Goal: Task Accomplishment & Management: Manage account settings

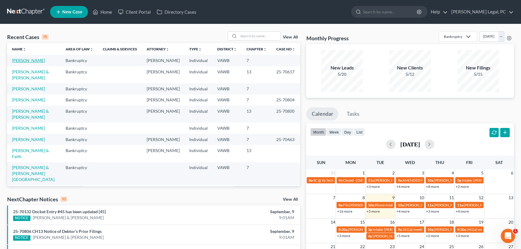
click at [23, 62] on link "[PERSON_NAME]" at bounding box center [28, 60] width 33 height 5
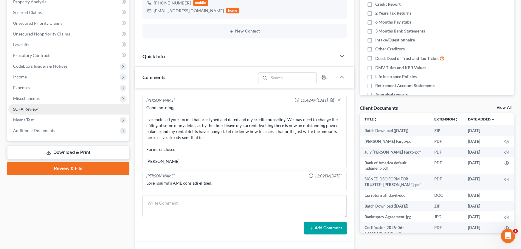
scroll to position [423, 0]
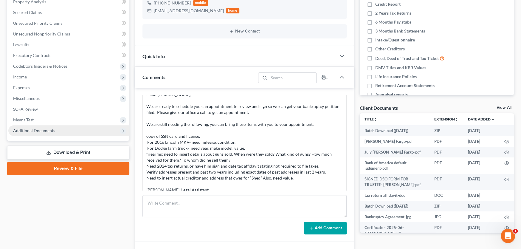
click at [31, 130] on span "Additional Documents" at bounding box center [34, 130] width 42 height 5
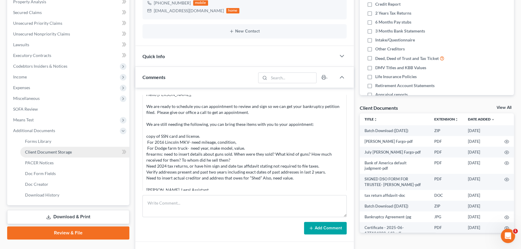
click at [39, 150] on span "Client Document Storage" at bounding box center [48, 151] width 47 height 5
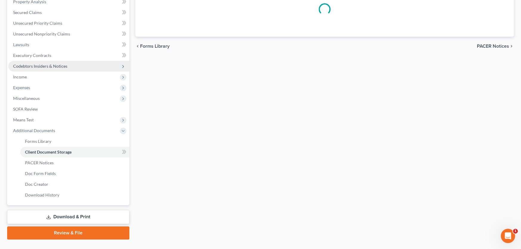
scroll to position [41, 0]
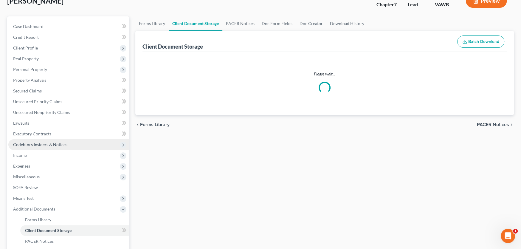
select select "0"
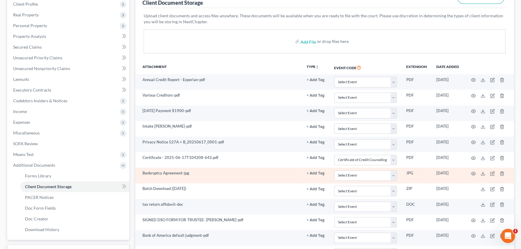
scroll to position [84, 0]
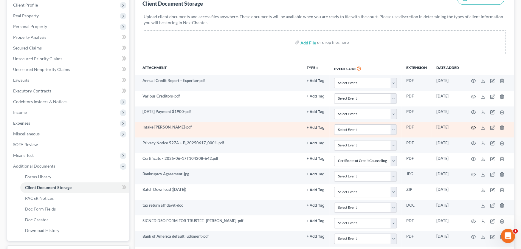
click at [473, 126] on icon "button" at bounding box center [473, 127] width 5 height 5
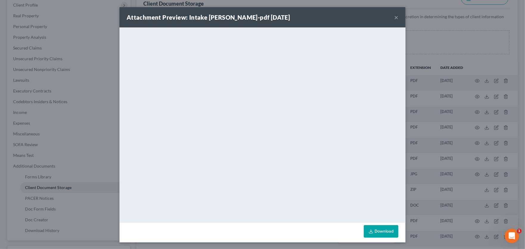
click at [394, 17] on button "×" at bounding box center [396, 17] width 4 height 7
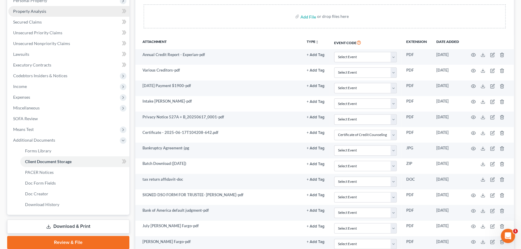
scroll to position [24, 0]
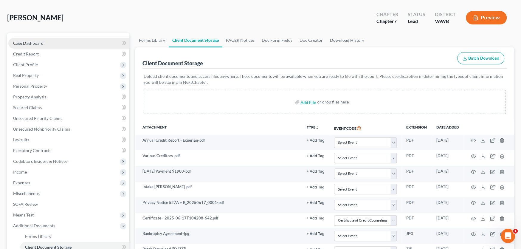
click at [37, 42] on span "Case Dashboard" at bounding box center [28, 43] width 30 height 5
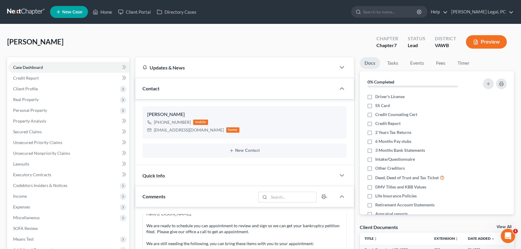
click at [18, 10] on link at bounding box center [26, 12] width 38 height 11
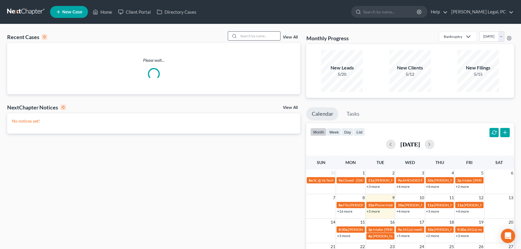
click at [242, 34] on input "search" at bounding box center [260, 36] width 42 height 9
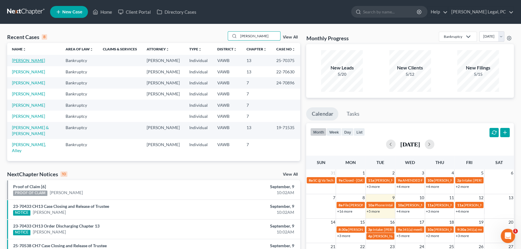
type input "blevins"
click at [17, 61] on link "[PERSON_NAME]" at bounding box center [28, 60] width 33 height 5
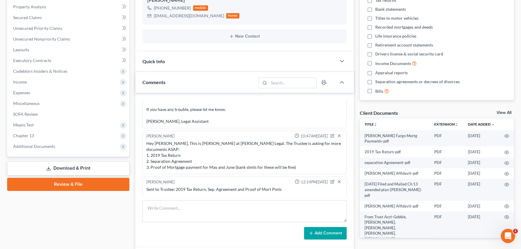
scroll to position [149, 0]
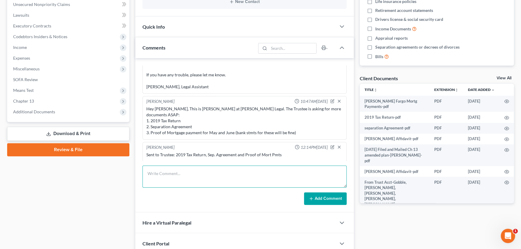
click at [169, 174] on textarea at bounding box center [245, 176] width 204 height 22
type textarea "need a letter of direction, for the totaled 2009 Mirano."
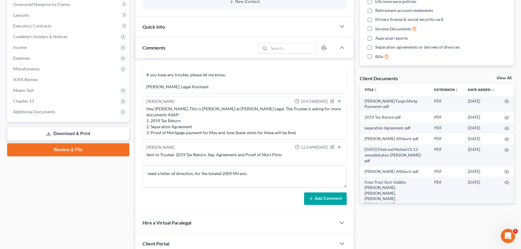
click at [320, 198] on button "Add Comment" at bounding box center [325, 198] width 43 height 13
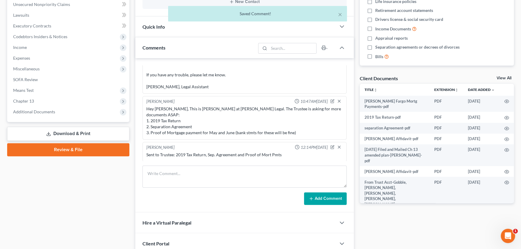
scroll to position [413, 0]
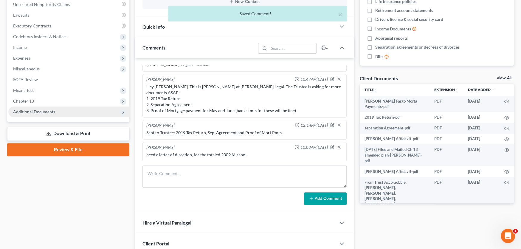
click at [34, 111] on span "Additional Documents" at bounding box center [34, 111] width 42 height 5
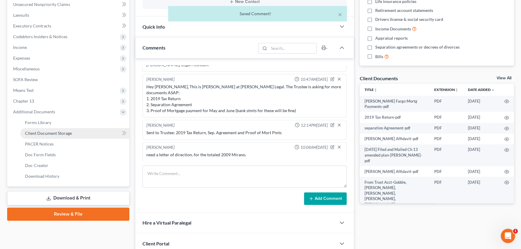
click at [49, 133] on span "Client Document Storage" at bounding box center [48, 133] width 47 height 5
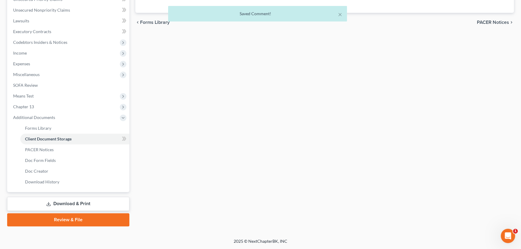
scroll to position [58, 0]
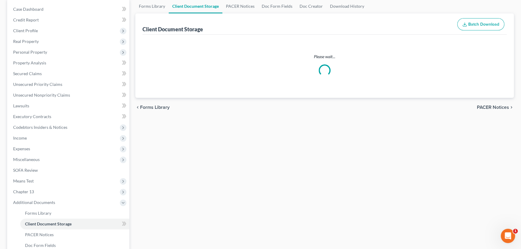
select select "0"
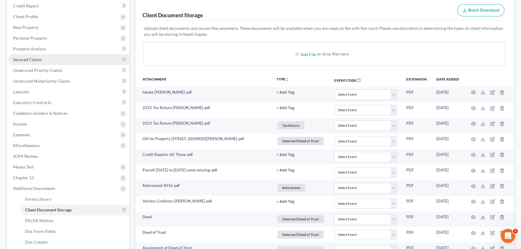
scroll to position [0, 0]
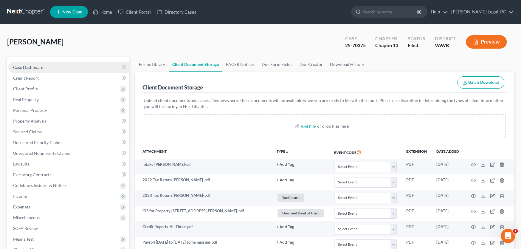
click at [21, 67] on span "Case Dashboard" at bounding box center [28, 67] width 30 height 5
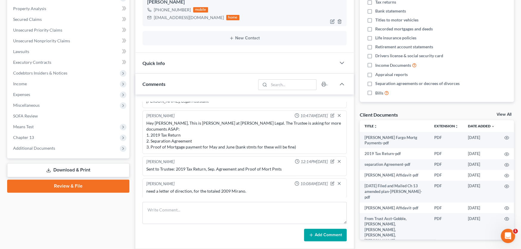
scroll to position [179, 0]
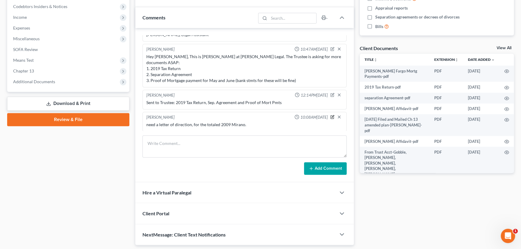
click at [332, 116] on icon "button" at bounding box center [333, 116] width 2 height 2
click at [264, 128] on textarea "need a letter of direction, for the totaled 2009 Mirano." at bounding box center [244, 133] width 196 height 22
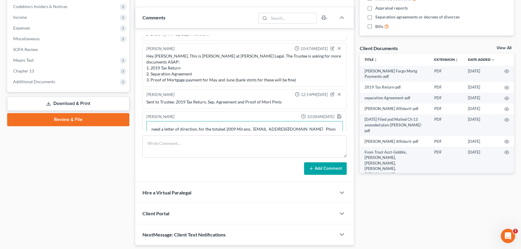
scroll to position [420, 0]
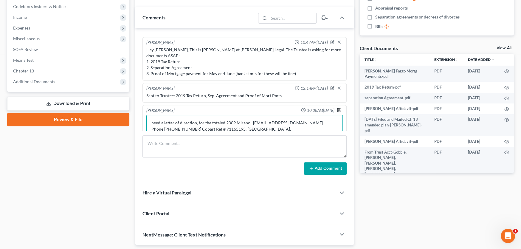
type textarea "need a letter of direction, for the totaled 2009 Mirano. Lenderprocessingsuppor…"
click at [338, 110] on polyline "button" at bounding box center [339, 110] width 2 height 1
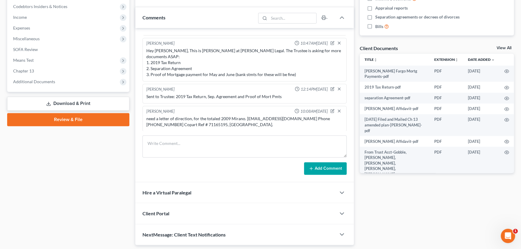
click at [233, 125] on div "need a letter of direction, for the totaled 2009 Mirano. Lenderprocessingsuppor…" at bounding box center [244, 122] width 196 height 12
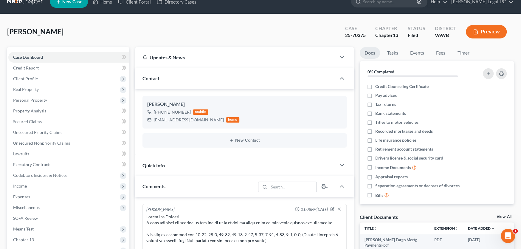
scroll to position [0, 0]
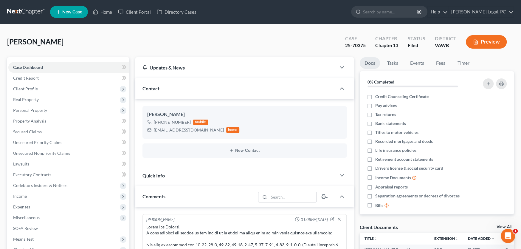
click at [16, 12] on link at bounding box center [26, 12] width 38 height 11
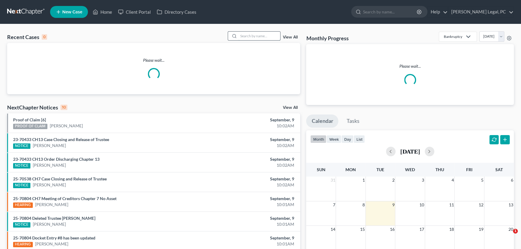
click at [256, 37] on input "search" at bounding box center [260, 36] width 42 height 9
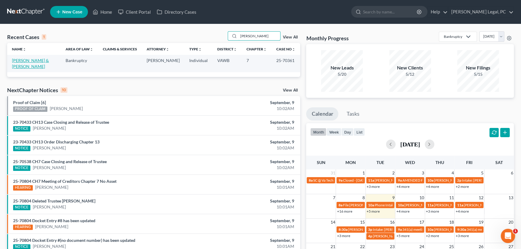
type input "dillman"
click at [14, 60] on link "[PERSON_NAME] & [PERSON_NAME]" at bounding box center [30, 63] width 37 height 11
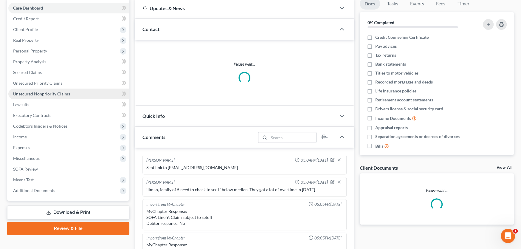
scroll to position [89, 0]
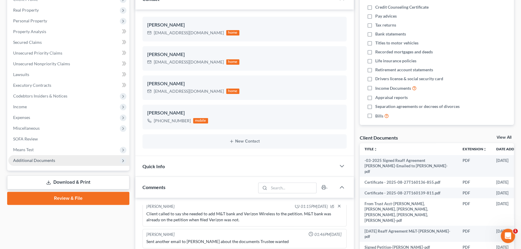
click at [33, 159] on span "Additional Documents" at bounding box center [34, 160] width 42 height 5
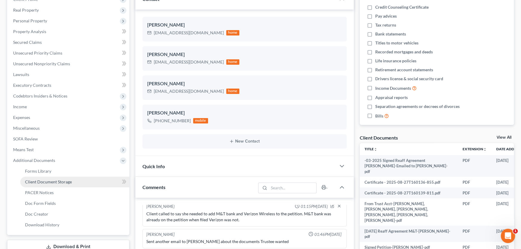
click at [36, 177] on link "Client Document Storage" at bounding box center [74, 182] width 109 height 11
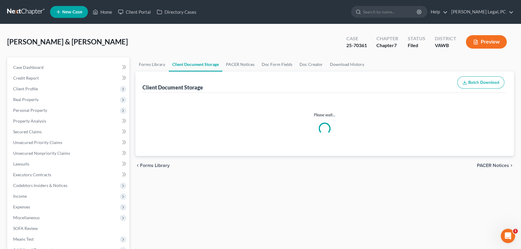
select select "0"
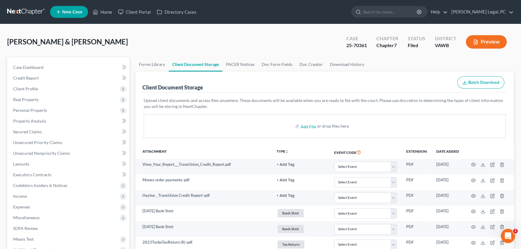
select select "0"
click at [27, 11] on link at bounding box center [26, 12] width 38 height 11
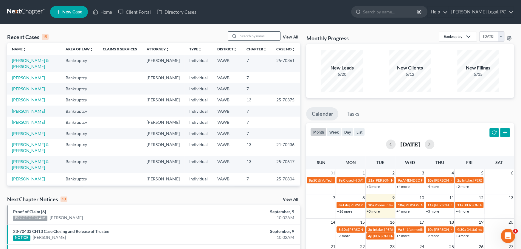
click at [237, 37] on div at bounding box center [233, 36] width 11 height 9
click at [240, 36] on input "search" at bounding box center [260, 36] width 42 height 9
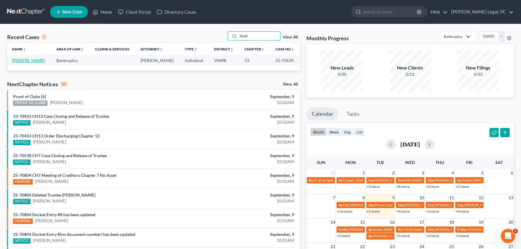
type input "Roet"
click at [26, 62] on link "[PERSON_NAME]" at bounding box center [28, 60] width 33 height 5
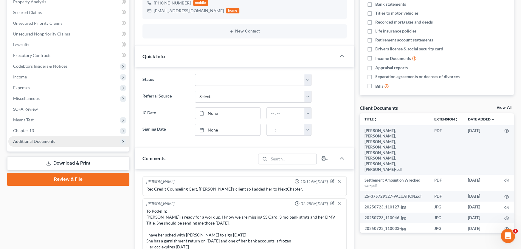
scroll to position [360, 0]
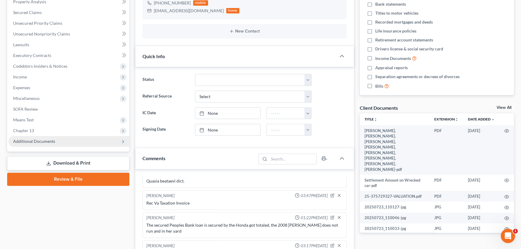
click at [52, 141] on span "Additional Documents" at bounding box center [34, 141] width 42 height 5
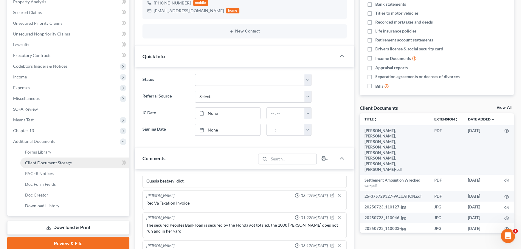
click at [40, 162] on span "Client Document Storage" at bounding box center [48, 162] width 47 height 5
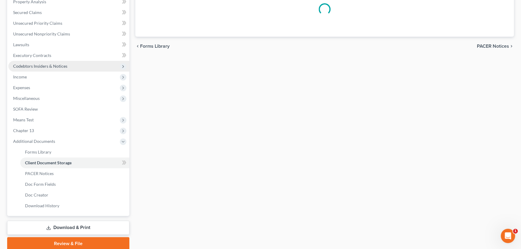
scroll to position [41, 0]
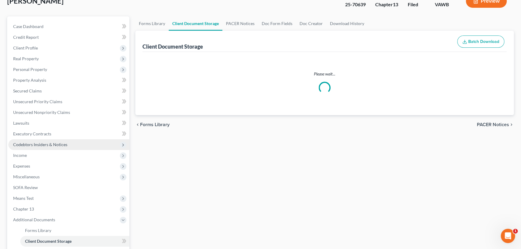
select select "0"
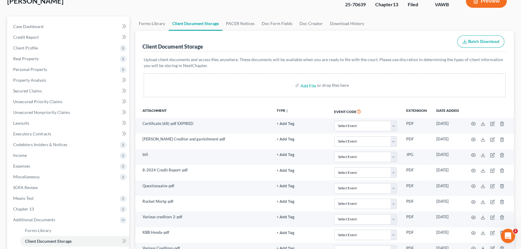
scroll to position [0, 0]
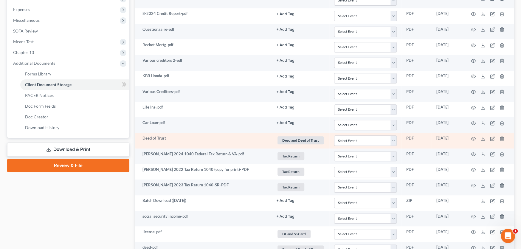
select select "0"
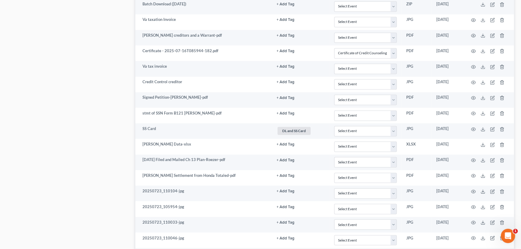
scroll to position [810, 0]
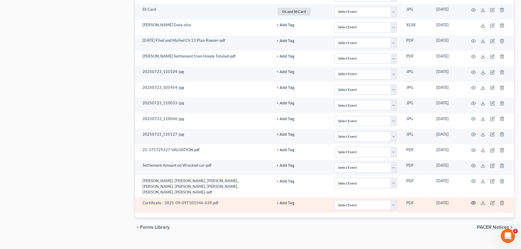
click at [473, 200] on icon "button" at bounding box center [473, 202] width 5 height 5
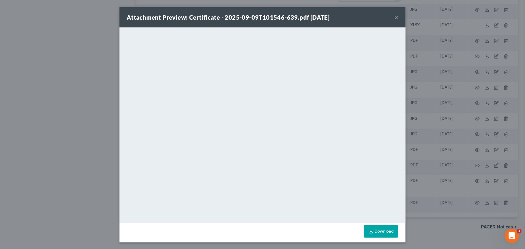
click at [394, 20] on button "×" at bounding box center [396, 17] width 4 height 7
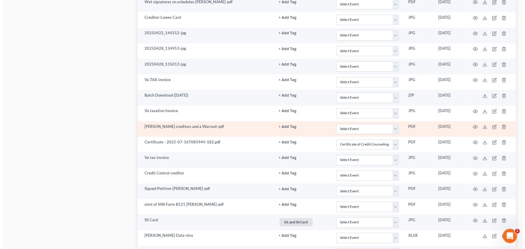
scroll to position [601, 0]
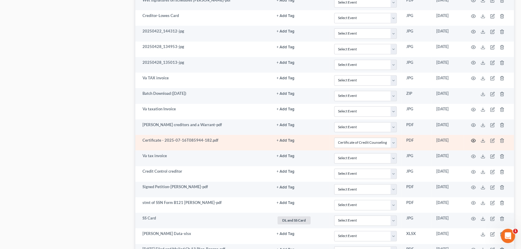
click at [474, 138] on icon "button" at bounding box center [473, 140] width 5 height 5
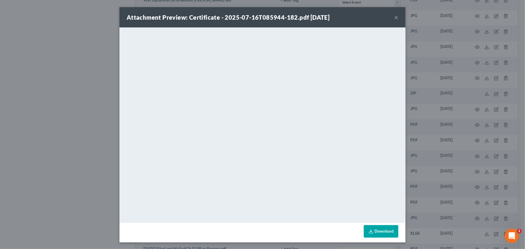
click at [395, 17] on button "×" at bounding box center [396, 17] width 4 height 7
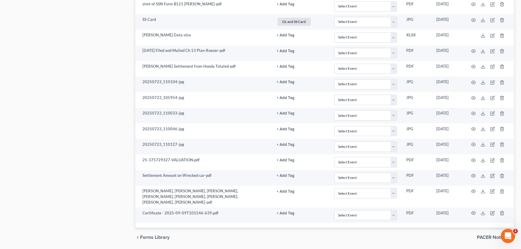
scroll to position [810, 0]
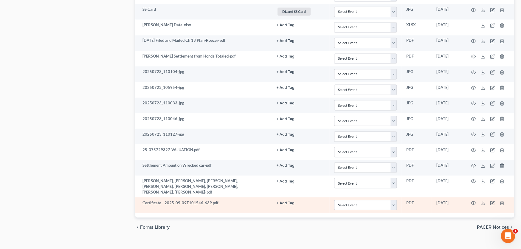
click at [287, 201] on button "+ Add Tag" at bounding box center [286, 203] width 18 height 4
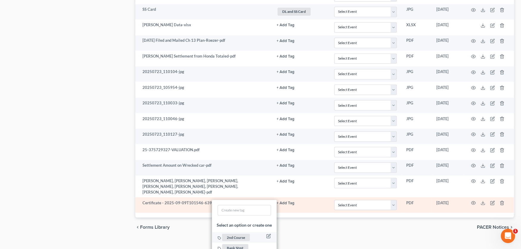
click at [231, 233] on span "2nd Course" at bounding box center [236, 236] width 28 height 7
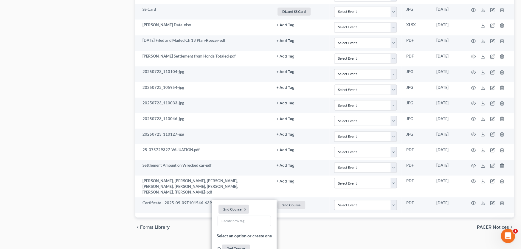
click at [359, 217] on div "chevron_left Forms Library PACER Notices chevron_right" at bounding box center [324, 226] width 379 height 19
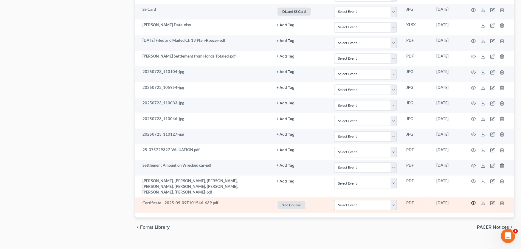
click at [473, 200] on icon "button" at bounding box center [473, 202] width 5 height 5
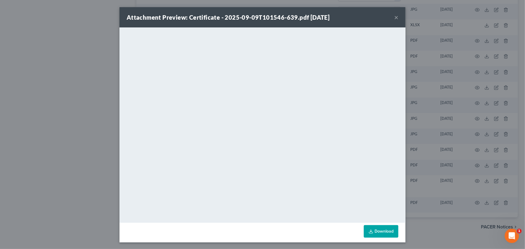
click at [394, 18] on button "×" at bounding box center [396, 17] width 4 height 7
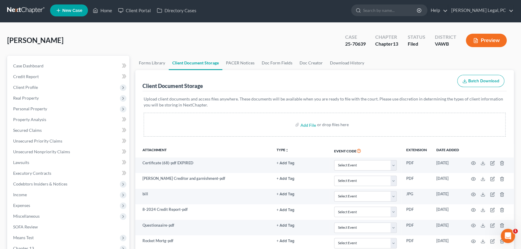
scroll to position [0, 0]
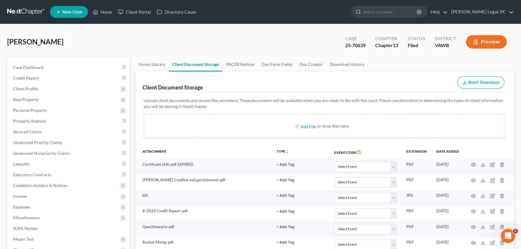
click at [23, 10] on link at bounding box center [26, 12] width 38 height 11
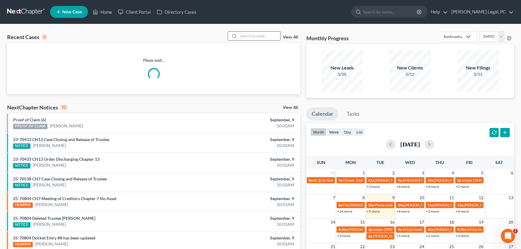
click at [250, 36] on input "search" at bounding box center [260, 36] width 42 height 9
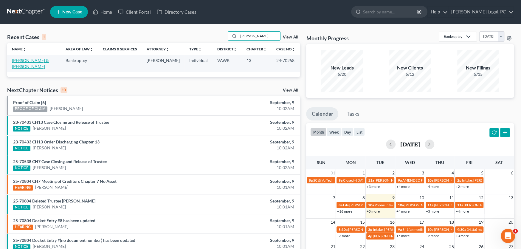
type input "Johner"
click at [20, 61] on link "[PERSON_NAME] & [PERSON_NAME]" at bounding box center [30, 63] width 37 height 11
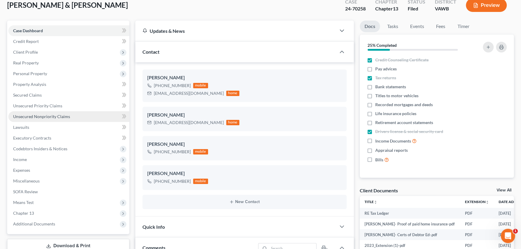
scroll to position [119, 0]
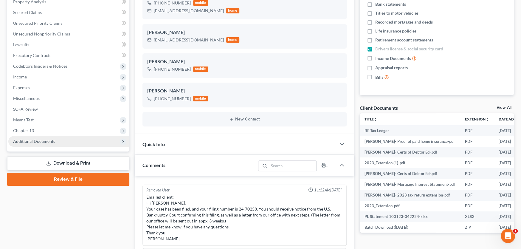
click at [37, 143] on span "Additional Documents" at bounding box center [34, 141] width 42 height 5
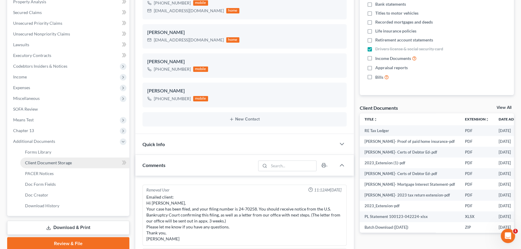
click at [41, 161] on span "Client Document Storage" at bounding box center [48, 162] width 47 height 5
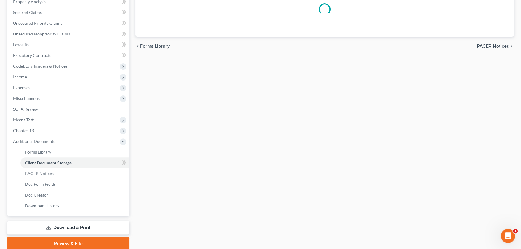
scroll to position [55, 0]
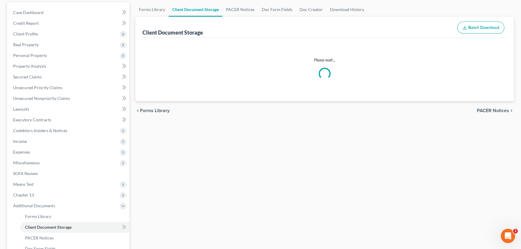
select select "0"
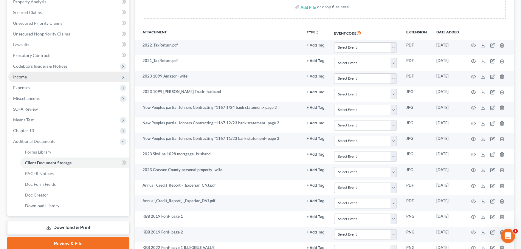
scroll to position [0, 0]
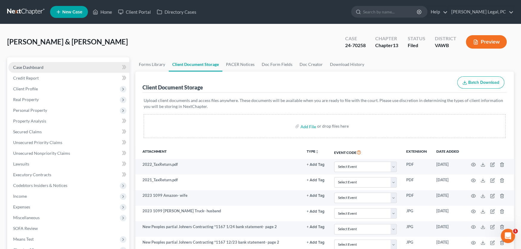
click at [25, 66] on span "Case Dashboard" at bounding box center [28, 67] width 30 height 5
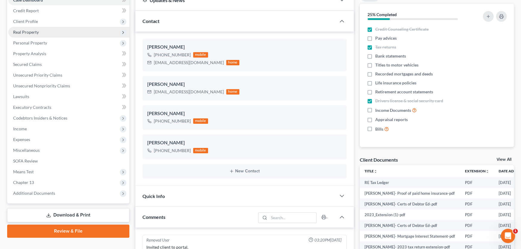
scroll to position [149, 0]
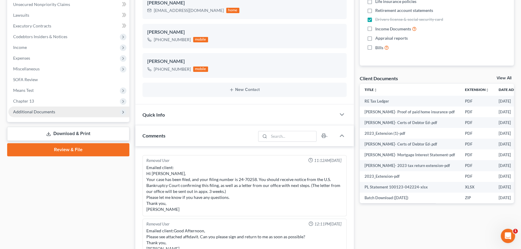
click at [41, 110] on span "Additional Documents" at bounding box center [34, 111] width 42 height 5
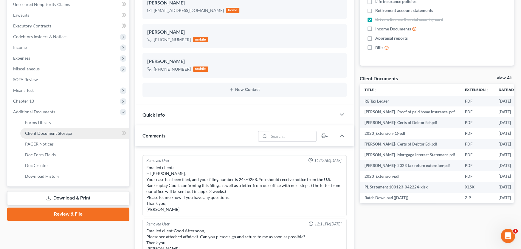
click at [50, 131] on span "Client Document Storage" at bounding box center [48, 133] width 47 height 5
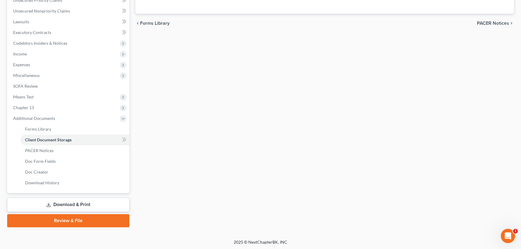
scroll to position [58, 0]
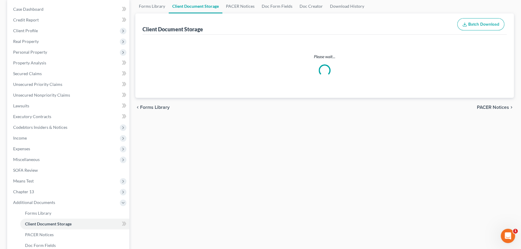
select select "0"
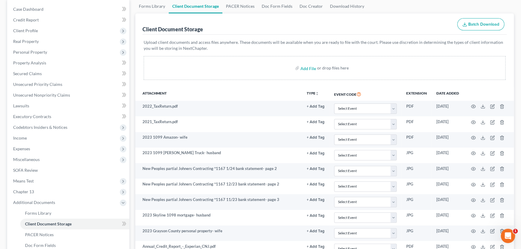
scroll to position [0, 0]
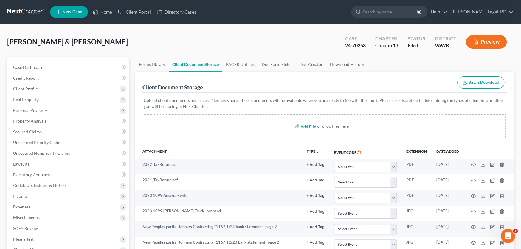
click at [307, 121] on input "file" at bounding box center [308, 126] width 14 height 11
click at [20, 65] on span "Case Dashboard" at bounding box center [28, 67] width 30 height 5
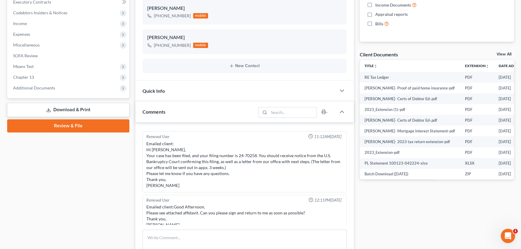
scroll to position [209, 0]
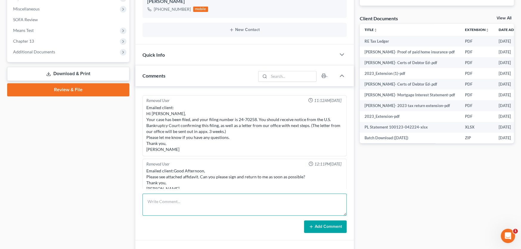
click at [169, 201] on textarea at bounding box center [245, 204] width 204 height 22
paste textarea "Hello! I am wondering if Grayson County has filed their claim yet or if one has…"
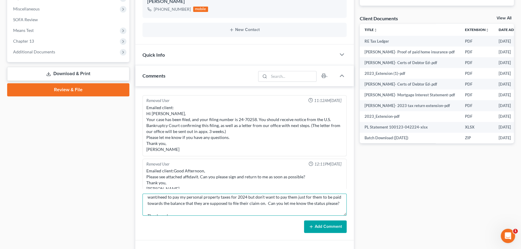
scroll to position [0, 0]
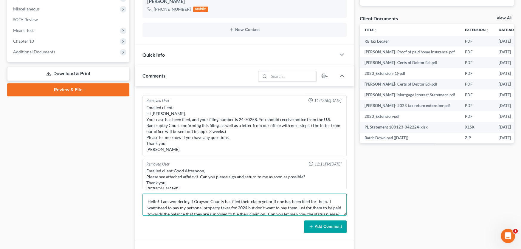
click at [148, 199] on textarea "Hello! I am wondering if Grayson County has filed their claim yet or if one has…" at bounding box center [245, 204] width 204 height 22
type textarea "8-24-2025 Email: Hello! I am wondering if Grayson County has filed their claim …"
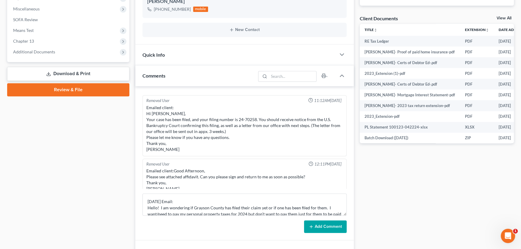
click at [338, 225] on button "Add Comment" at bounding box center [325, 226] width 43 height 13
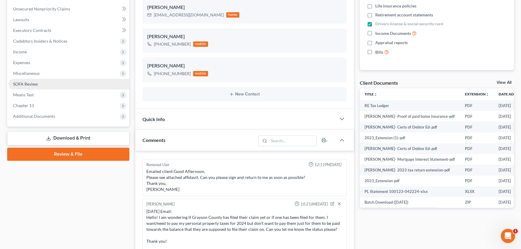
scroll to position [149, 0]
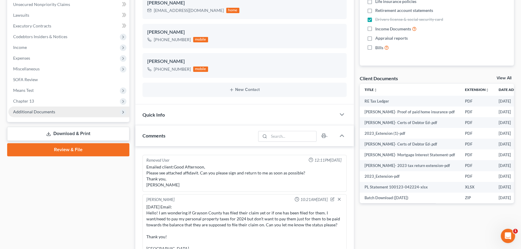
click at [36, 109] on span "Additional Documents" at bounding box center [34, 111] width 42 height 5
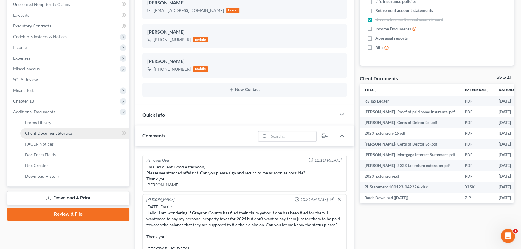
click at [41, 131] on span "Client Document Storage" at bounding box center [48, 133] width 47 height 5
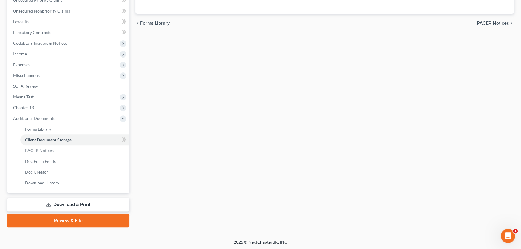
scroll to position [58, 0]
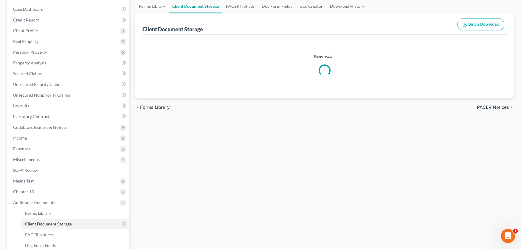
select select "0"
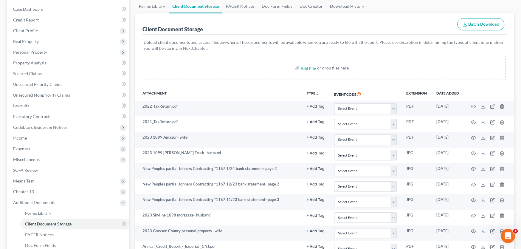
scroll to position [0, 0]
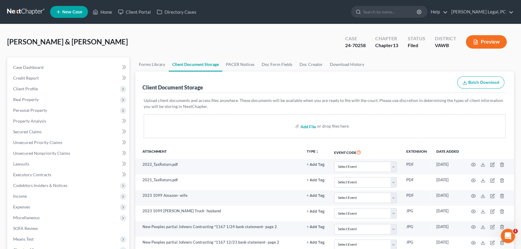
click at [309, 126] on input "file" at bounding box center [308, 126] width 14 height 11
type input "C:\fakepath\image3 (4).jpeg"
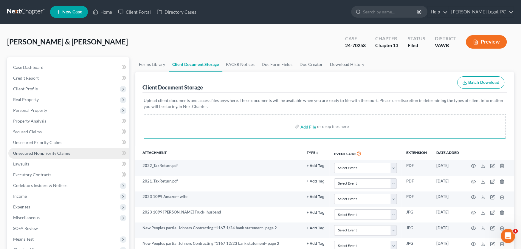
select select "0"
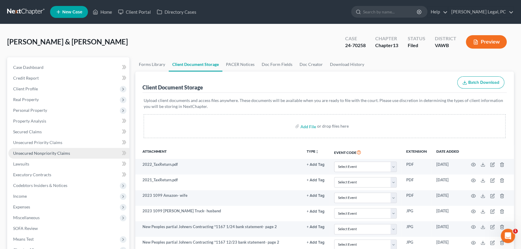
select select "0"
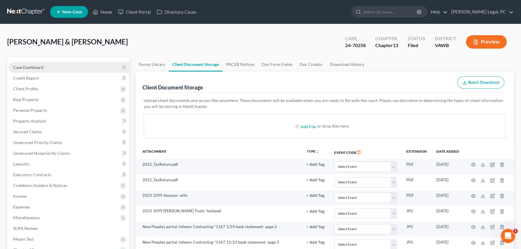
click at [31, 67] on span "Case Dashboard" at bounding box center [28, 67] width 30 height 5
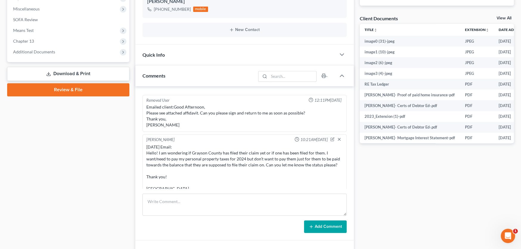
scroll to position [1030, 0]
drag, startPoint x: 328, startPoint y: 132, endPoint x: 305, endPoint y: 138, distance: 24.1
click at [330, 137] on icon "button" at bounding box center [332, 139] width 4 height 4
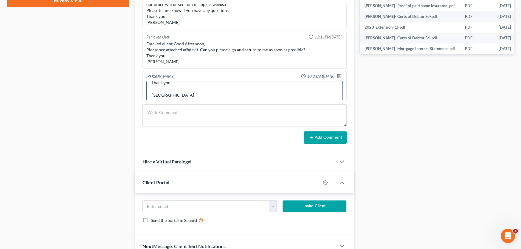
scroll to position [328, 0]
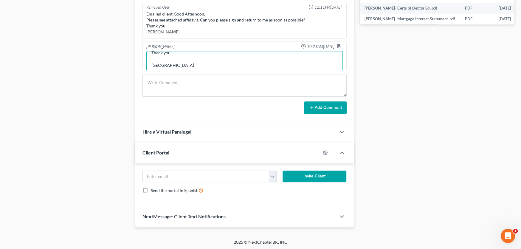
click at [178, 60] on textarea "8-24-2025 Email: Hello! I am wondering if Grayson County has filed their claim …" at bounding box center [244, 62] width 196 height 22
type textarea "8-24-2025 Email: Hello! I am wondering if Grayson County has filed their claim …"
click at [317, 102] on button "Add Comment" at bounding box center [325, 107] width 43 height 13
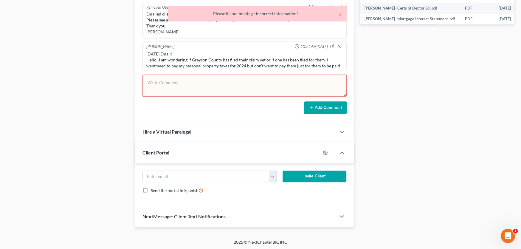
click at [285, 55] on div "8-24-2025 Email: Hello! I am wondering if Grayson County has filed their claim …" at bounding box center [244, 75] width 196 height 48
click at [179, 89] on textarea at bounding box center [245, 86] width 204 height 22
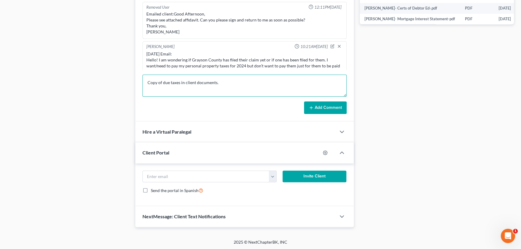
type textarea "Copy of due taxes in client documents."
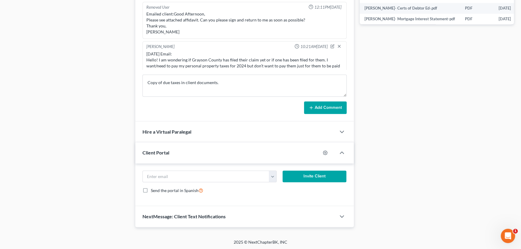
click at [328, 109] on button "Add Comment" at bounding box center [325, 107] width 43 height 13
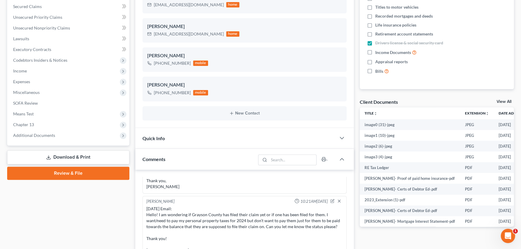
scroll to position [89, 0]
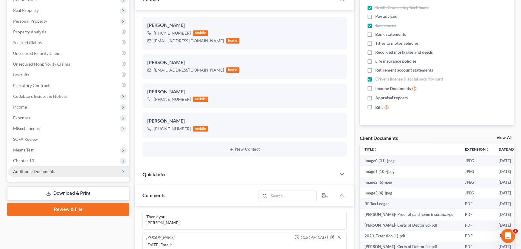
click at [50, 170] on span "Additional Documents" at bounding box center [34, 171] width 42 height 5
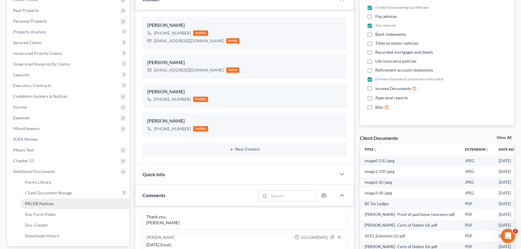
click at [49, 201] on span "PACER Notices" at bounding box center [39, 203] width 29 height 5
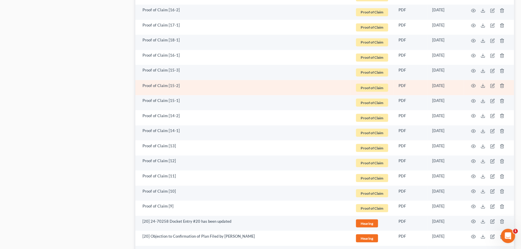
scroll to position [805, 0]
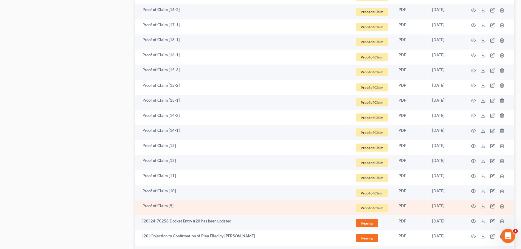
click at [190, 206] on td "Proof of Claim [9]" at bounding box center [242, 207] width 215 height 15
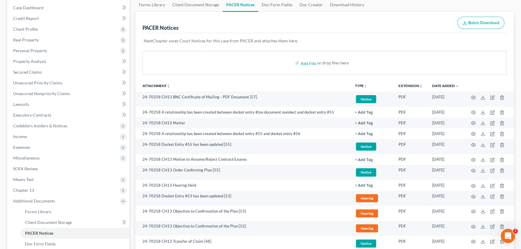
scroll to position [0, 0]
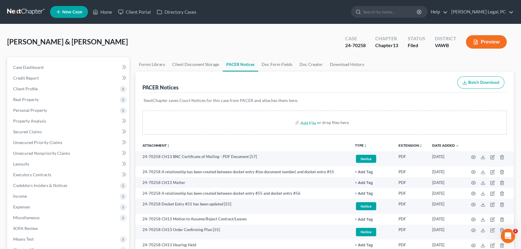
click at [20, 9] on link at bounding box center [26, 12] width 38 height 11
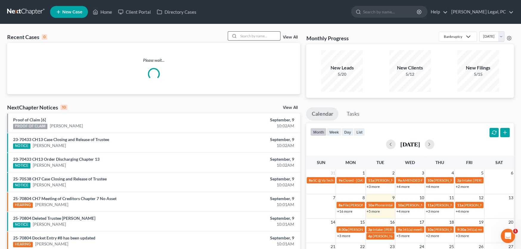
click at [248, 35] on input "search" at bounding box center [260, 36] width 42 height 9
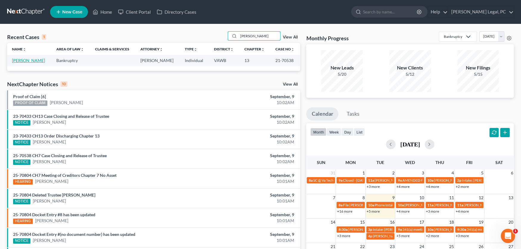
type input "[PERSON_NAME]"
click at [32, 59] on link "[PERSON_NAME]" at bounding box center [28, 60] width 33 height 5
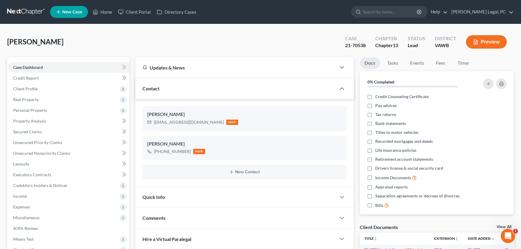
click at [35, 9] on link at bounding box center [26, 12] width 38 height 11
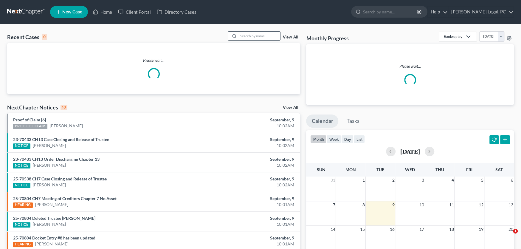
drag, startPoint x: 240, startPoint y: 35, endPoint x: 248, endPoint y: 34, distance: 8.1
click at [240, 35] on input "search" at bounding box center [260, 36] width 42 height 9
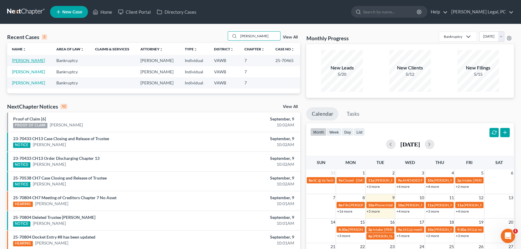
type input "[PERSON_NAME]"
click at [29, 58] on link "[PERSON_NAME]" at bounding box center [28, 60] width 33 height 5
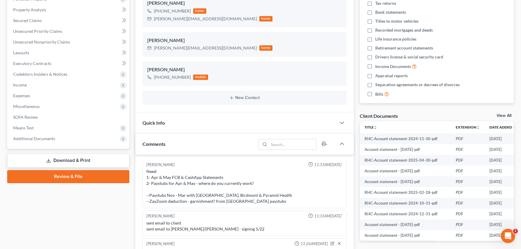
scroll to position [119, 0]
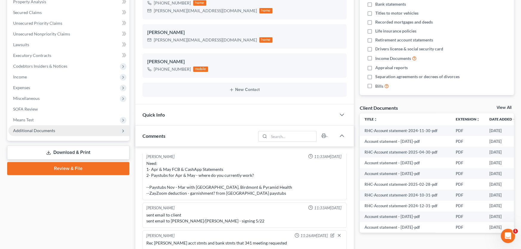
click at [43, 128] on span "Additional Documents" at bounding box center [34, 130] width 42 height 5
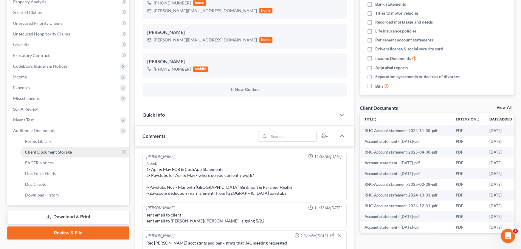
click at [47, 153] on span "Client Document Storage" at bounding box center [48, 151] width 47 height 5
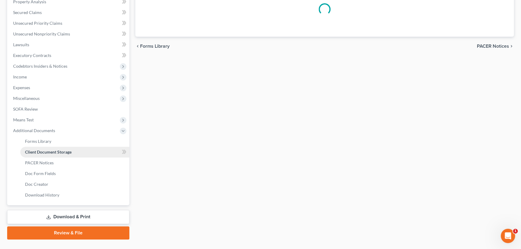
scroll to position [55, 0]
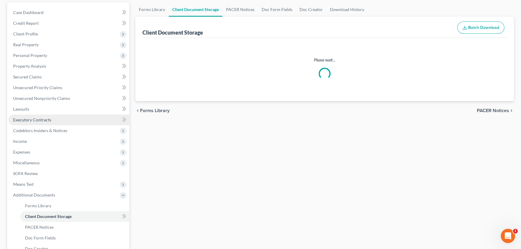
select select "0"
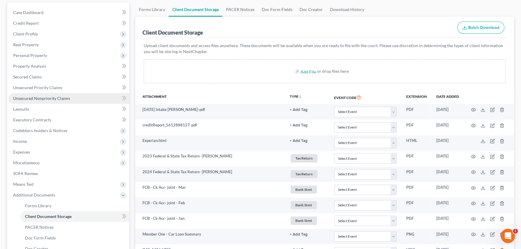
scroll to position [0, 0]
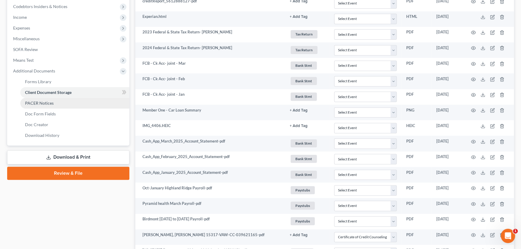
click at [45, 102] on span "PACER Notices" at bounding box center [39, 102] width 29 height 5
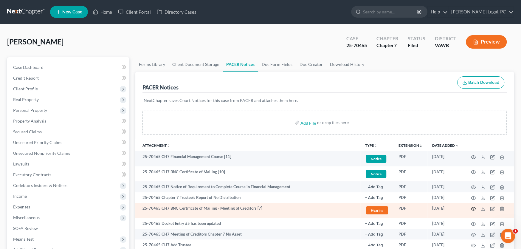
click at [473, 208] on circle "button" at bounding box center [473, 208] width 1 height 1
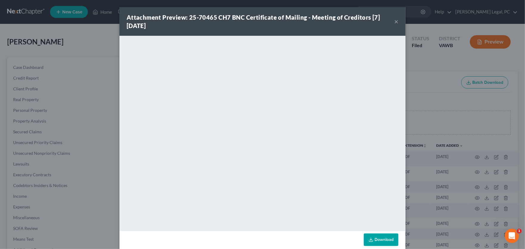
click at [396, 22] on button "×" at bounding box center [396, 21] width 4 height 7
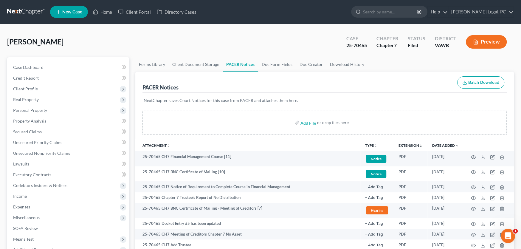
click at [20, 13] on link at bounding box center [26, 12] width 38 height 11
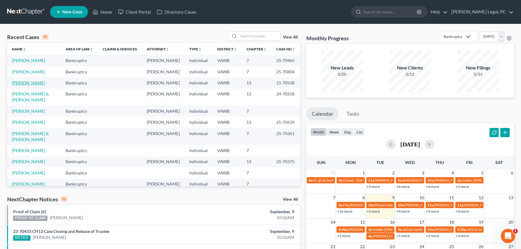
click at [30, 81] on link "[PERSON_NAME]" at bounding box center [28, 82] width 33 height 5
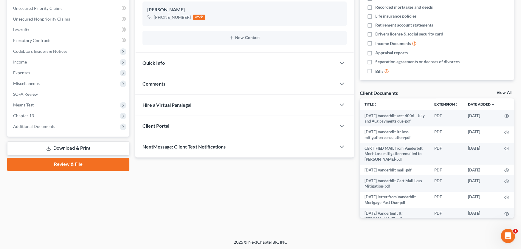
scroll to position [134, 0]
click at [32, 125] on span "Additional Documents" at bounding box center [34, 125] width 42 height 5
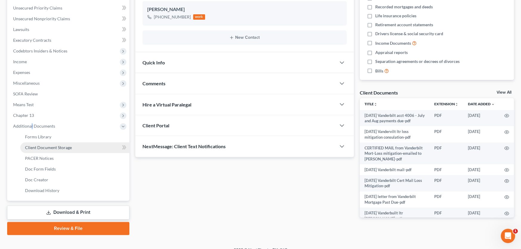
click at [37, 145] on span "Client Document Storage" at bounding box center [48, 147] width 47 height 5
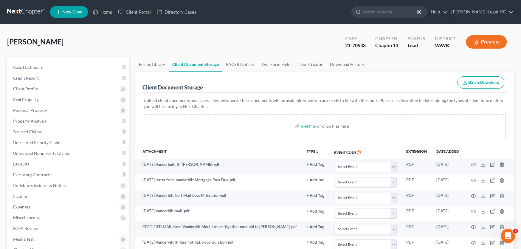
click at [32, 10] on link at bounding box center [26, 12] width 38 height 11
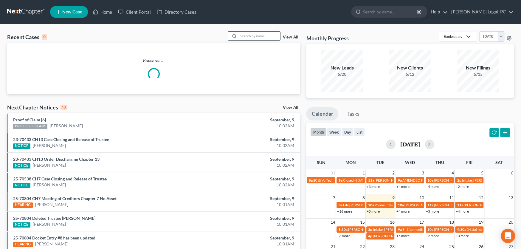
click at [242, 35] on input "search" at bounding box center [260, 36] width 42 height 9
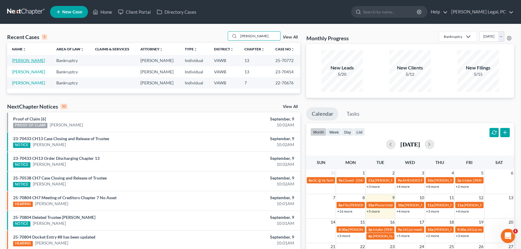
type input "[PERSON_NAME]"
click at [20, 59] on link "[PERSON_NAME]" at bounding box center [28, 60] width 33 height 5
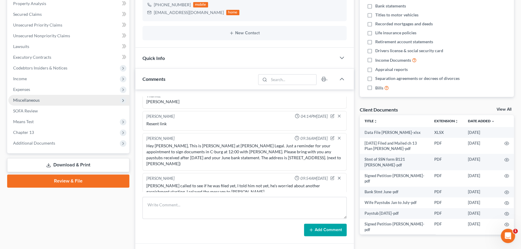
scroll to position [119, 0]
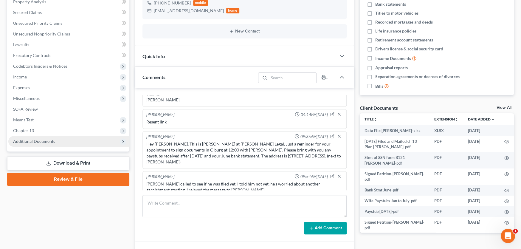
click at [36, 139] on span "Additional Documents" at bounding box center [34, 141] width 42 height 5
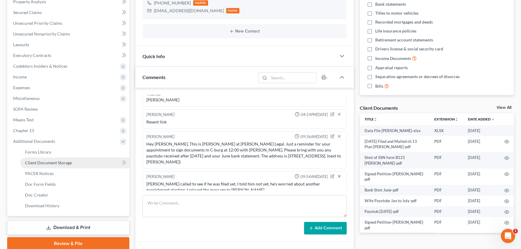
click at [30, 162] on span "Client Document Storage" at bounding box center [48, 162] width 47 height 5
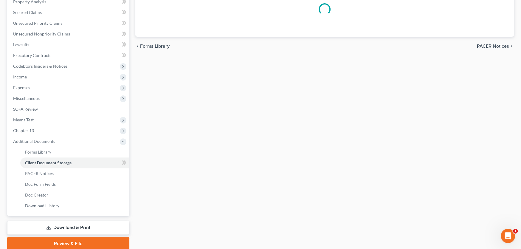
scroll to position [41, 0]
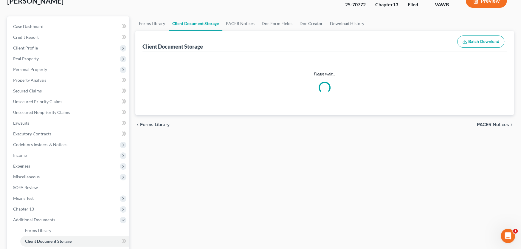
select select "0"
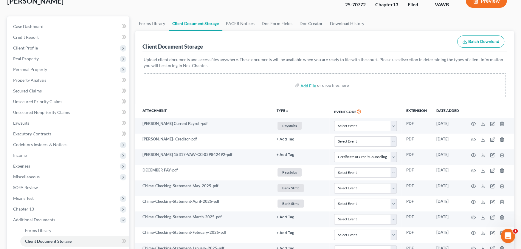
scroll to position [0, 0]
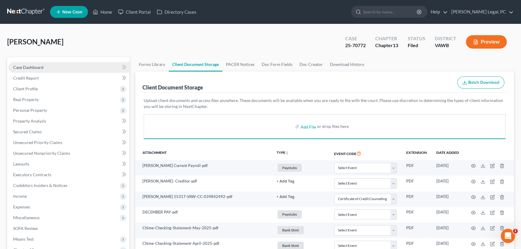
click at [26, 65] on span "Case Dashboard" at bounding box center [28, 67] width 30 height 5
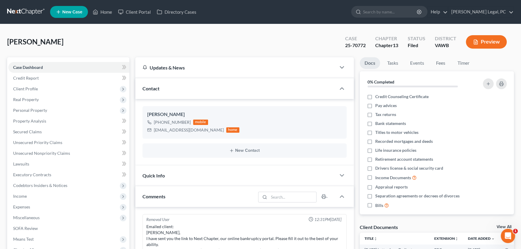
scroll to position [55, 0]
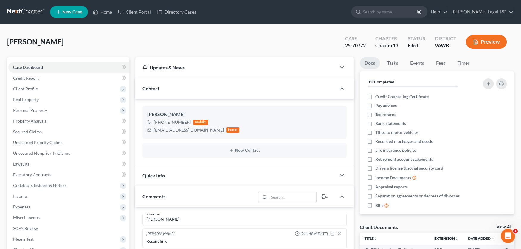
click at [18, 10] on link at bounding box center [26, 12] width 38 height 11
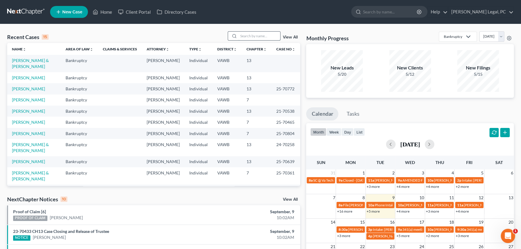
click at [243, 33] on input "search" at bounding box center [260, 36] width 42 height 9
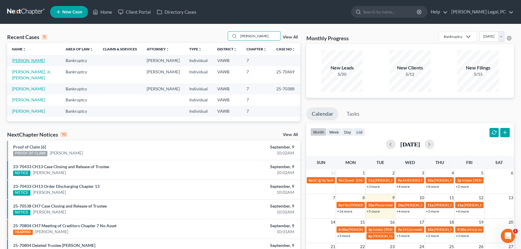
type input "[PERSON_NAME]"
click at [23, 61] on link "[PERSON_NAME]" at bounding box center [28, 60] width 33 height 5
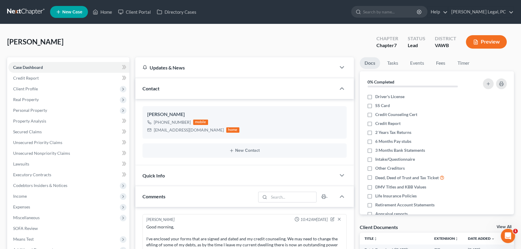
scroll to position [423, 0]
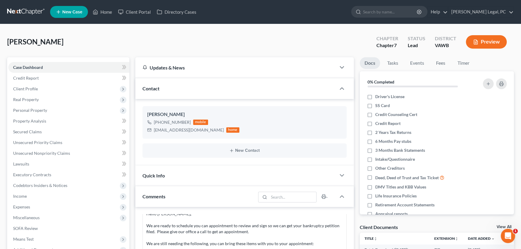
click at [29, 11] on link at bounding box center [26, 12] width 38 height 11
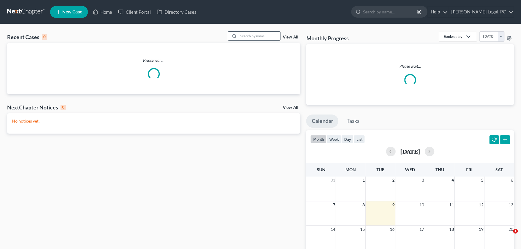
click at [250, 35] on input "search" at bounding box center [260, 36] width 42 height 9
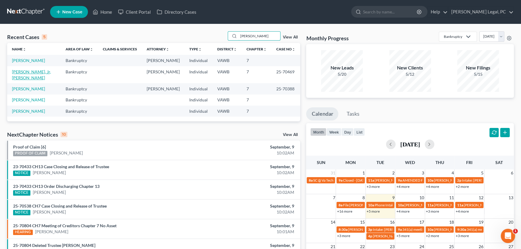
type input "[PERSON_NAME]"
click at [36, 70] on link "[PERSON_NAME], Jr, [PERSON_NAME]" at bounding box center [31, 74] width 39 height 11
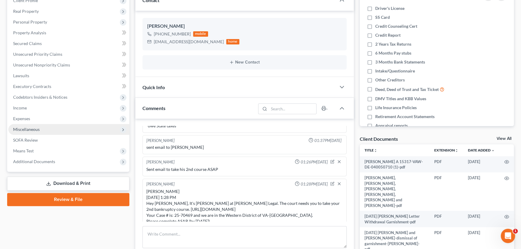
scroll to position [89, 0]
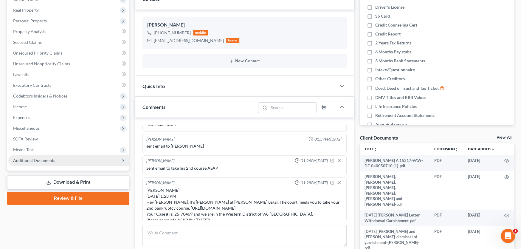
click at [43, 159] on span "Additional Documents" at bounding box center [34, 160] width 42 height 5
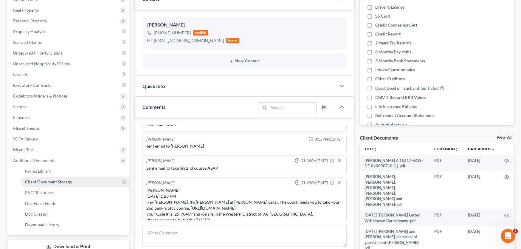
click at [61, 182] on span "Client Document Storage" at bounding box center [48, 181] width 47 height 5
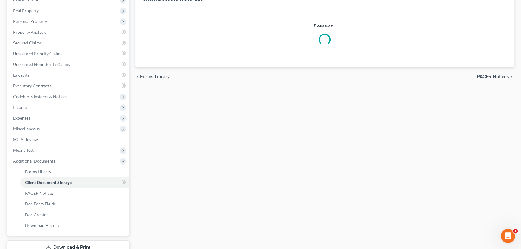
scroll to position [13, 0]
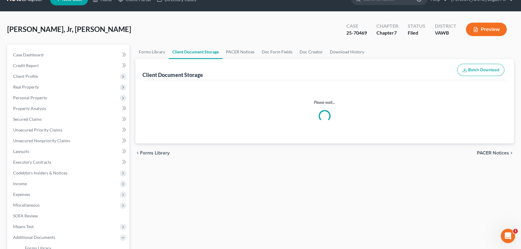
select select "0"
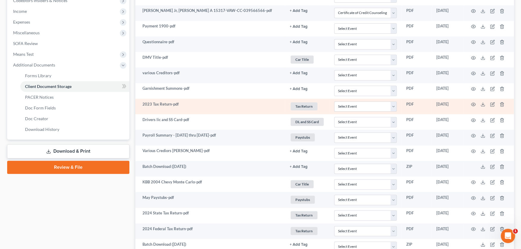
scroll to position [137, 0]
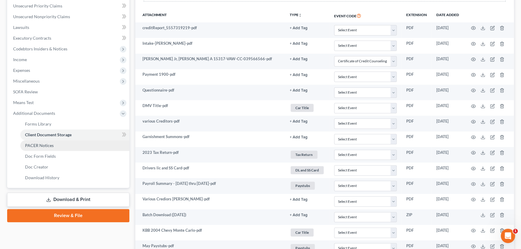
click at [37, 146] on span "PACER Notices" at bounding box center [39, 145] width 29 height 5
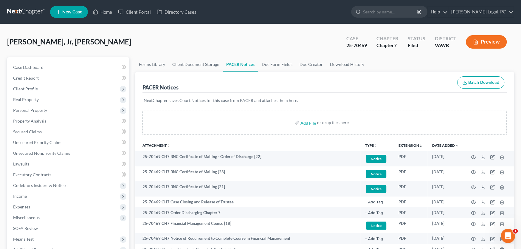
click at [20, 12] on link at bounding box center [26, 12] width 38 height 11
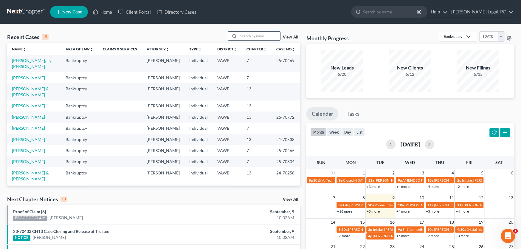
click at [250, 36] on input "search" at bounding box center [260, 36] width 42 height 9
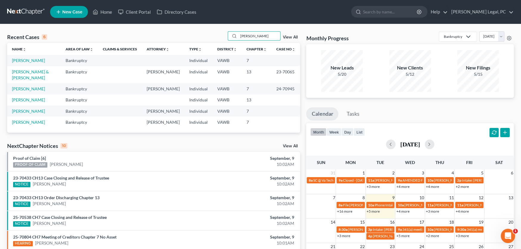
drag, startPoint x: 252, startPoint y: 34, endPoint x: 188, endPoint y: 36, distance: 63.2
click at [188, 36] on div "Recent Cases 6 [PERSON_NAME] View All" at bounding box center [153, 37] width 293 height 12
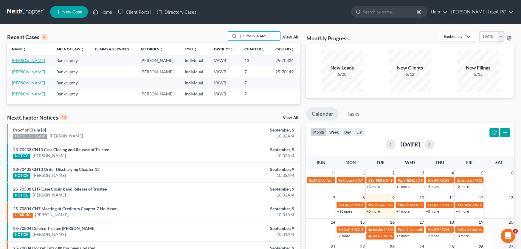
type input "[PERSON_NAME]"
click at [27, 61] on link "[PERSON_NAME]" at bounding box center [28, 60] width 33 height 5
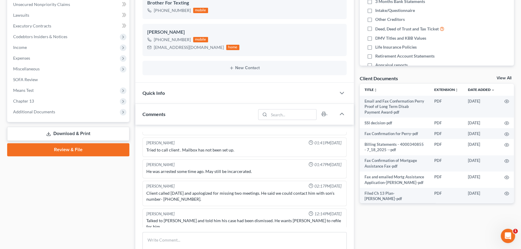
scroll to position [239, 0]
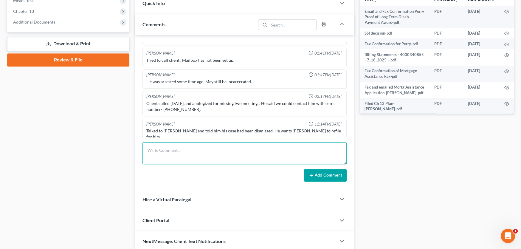
click at [161, 149] on textarea at bounding box center [245, 153] width 204 height 22
click at [197, 150] on textarea at bounding box center [245, 153] width 204 height 22
click at [191, 151] on textarea at bounding box center [245, 153] width 204 height 22
click at [169, 151] on textarea at bounding box center [245, 153] width 204 height 22
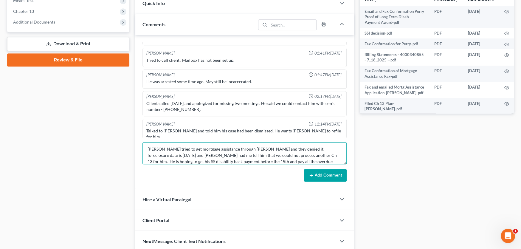
scroll to position [7, 0]
click at [198, 161] on textarea "Perry tried to get mortgage assistance through Carrington and they denied it, f…" at bounding box center [245, 153] width 204 height 22
click at [294, 162] on textarea "Perry tried to get mortgage assistance through Carrington and they denied it, f…" at bounding box center [245, 153] width 204 height 22
type textarea "Perry tried to get mortgage assistance through Carrington and they denied it, f…"
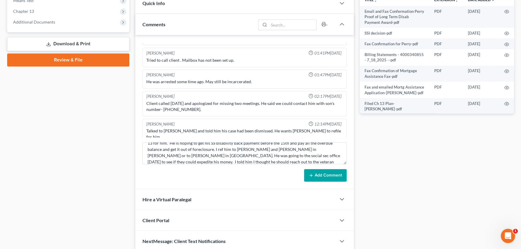
click at [315, 177] on button "Add Comment" at bounding box center [325, 175] width 43 height 13
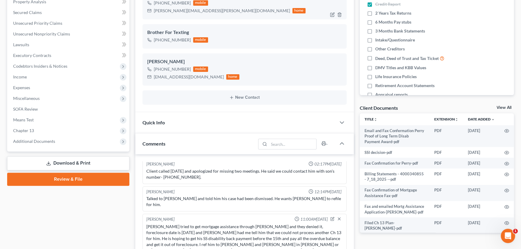
scroll to position [0, 0]
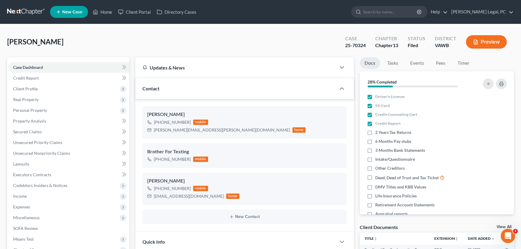
click at [30, 8] on link at bounding box center [26, 12] width 38 height 11
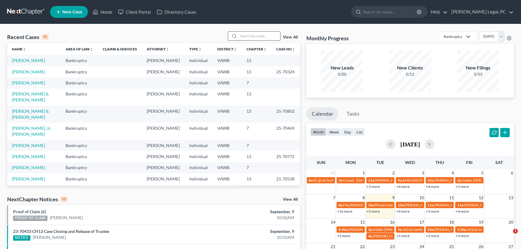
click at [253, 35] on input "search" at bounding box center [260, 36] width 42 height 9
click at [24, 62] on link "[PERSON_NAME]" at bounding box center [28, 60] width 33 height 5
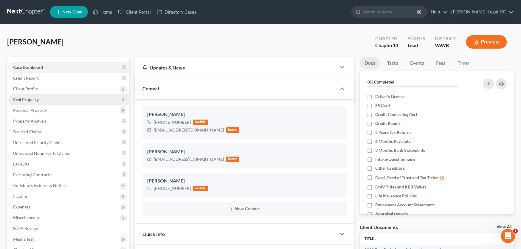
scroll to position [364, 0]
click at [29, 113] on span "Personal Property" at bounding box center [68, 110] width 121 height 11
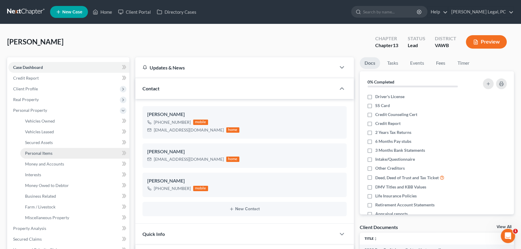
click at [33, 156] on link "Personal Items" at bounding box center [74, 153] width 109 height 11
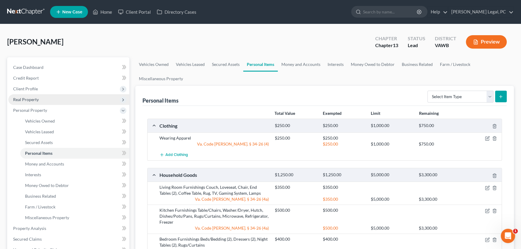
click at [28, 100] on span "Real Property" at bounding box center [26, 99] width 26 height 5
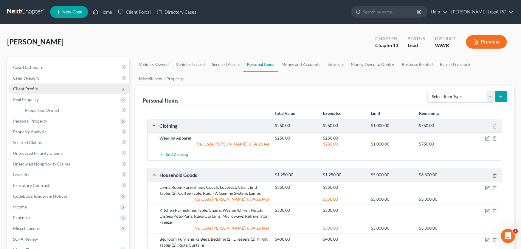
click at [31, 87] on span "Client Profile" at bounding box center [25, 88] width 25 height 5
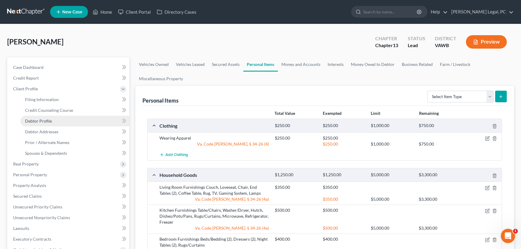
click at [47, 123] on link "Debtor Profile" at bounding box center [74, 121] width 109 height 11
select select "1"
select select "2"
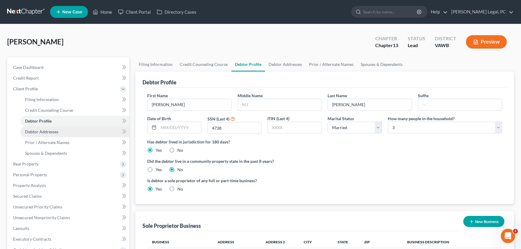
click at [47, 131] on span "Debtor Addresses" at bounding box center [41, 131] width 33 height 5
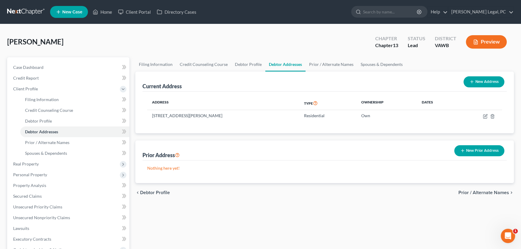
click at [18, 14] on link at bounding box center [26, 12] width 38 height 11
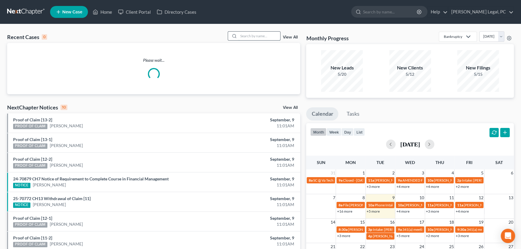
click at [242, 36] on input "search" at bounding box center [260, 36] width 42 height 9
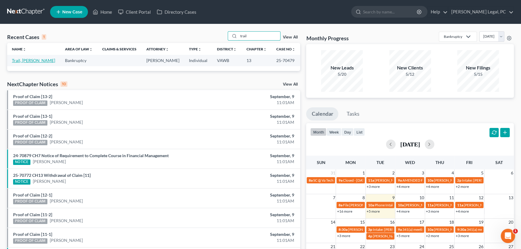
type input "trail"
click at [22, 60] on link "Trail, [PERSON_NAME]" at bounding box center [33, 60] width 43 height 5
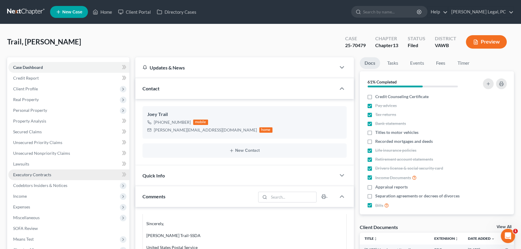
scroll to position [89, 0]
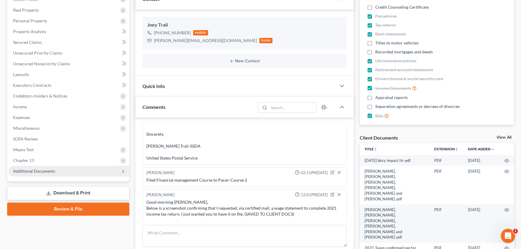
click at [37, 172] on span "Additional Documents" at bounding box center [34, 170] width 42 height 5
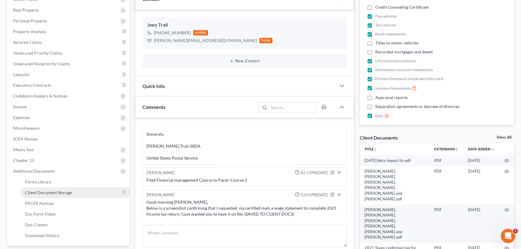
click at [37, 191] on span "Client Document Storage" at bounding box center [48, 192] width 47 height 5
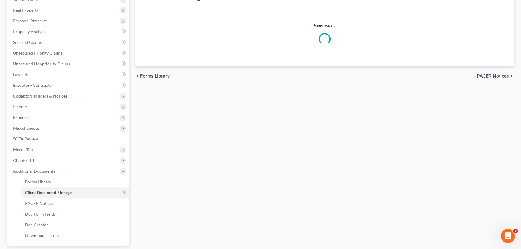
scroll to position [23, 0]
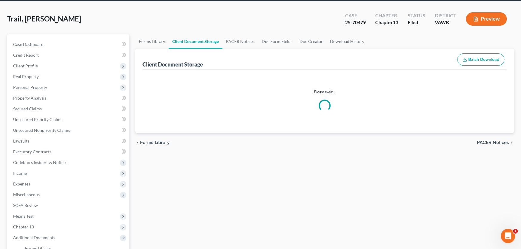
select select "0"
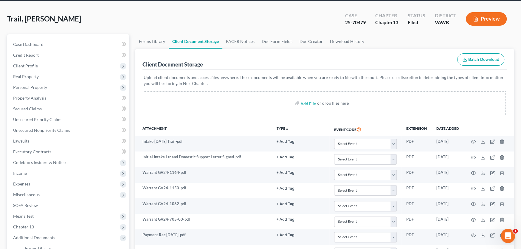
scroll to position [0, 0]
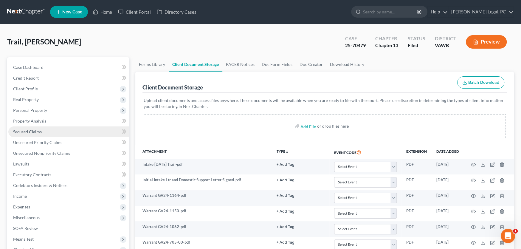
select select "0"
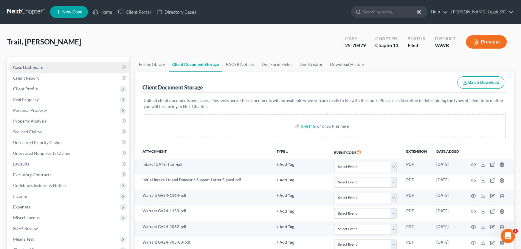
click at [29, 65] on span "Case Dashboard" at bounding box center [28, 67] width 30 height 5
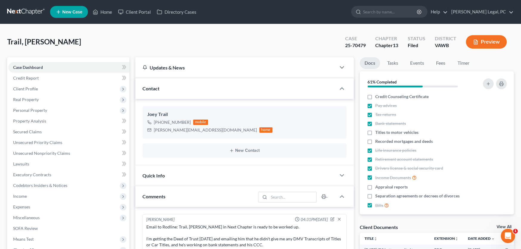
scroll to position [312, 0]
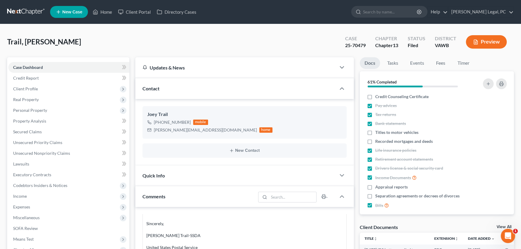
click at [13, 14] on link at bounding box center [26, 12] width 38 height 11
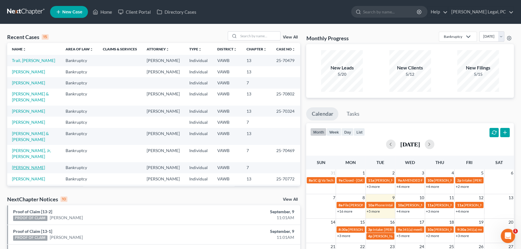
click at [23, 165] on link "[PERSON_NAME]" at bounding box center [28, 167] width 33 height 5
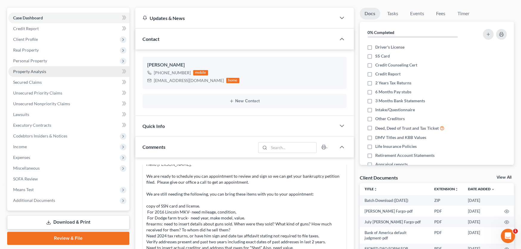
scroll to position [119, 0]
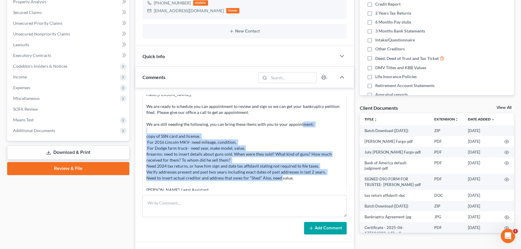
drag, startPoint x: 296, startPoint y: 176, endPoint x: 143, endPoint y: 130, distance: 159.6
click at [143, 130] on div "Rachel Dalton 02:47PM, 09/02/2025 Hello Jacob, We are ready to schedule you can…" at bounding box center [245, 139] width 204 height 115
copy div "copy of SSN card and license. For 2016 Lincoln MKV- need mileage, condition, Fo…"
click at [176, 151] on div "Hello Jacob, We are ready to schedule you can appointment to review and sign so…" at bounding box center [244, 142] width 196 height 101
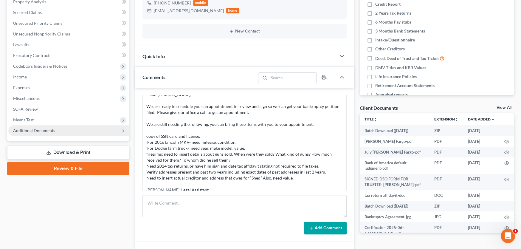
click at [26, 131] on span "Additional Documents" at bounding box center [34, 130] width 42 height 5
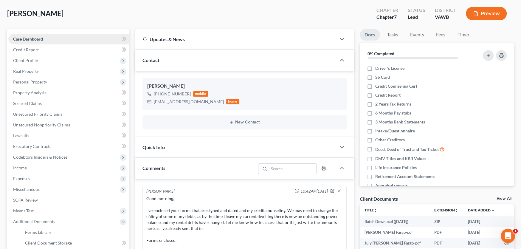
scroll to position [0, 0]
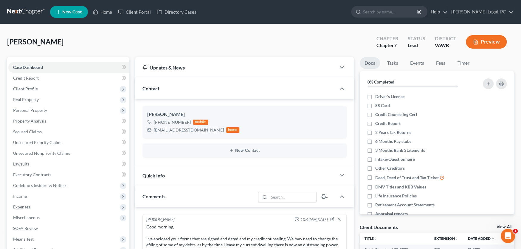
click at [15, 9] on link at bounding box center [26, 12] width 38 height 11
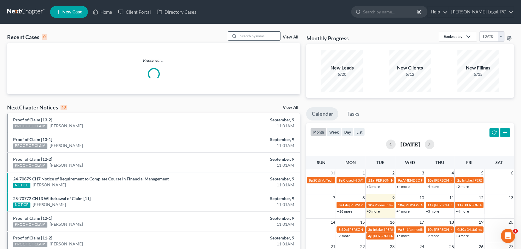
click at [255, 36] on input "search" at bounding box center [260, 36] width 42 height 9
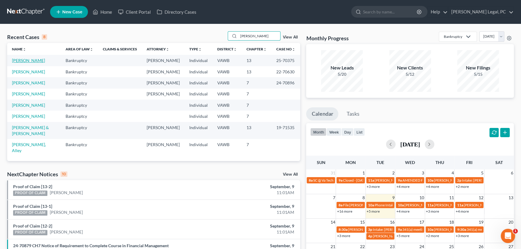
type input "[PERSON_NAME]"
click at [31, 60] on link "[PERSON_NAME]" at bounding box center [28, 60] width 33 height 5
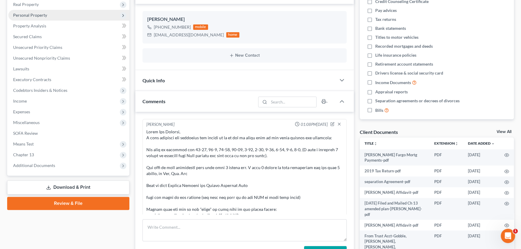
scroll to position [419, 0]
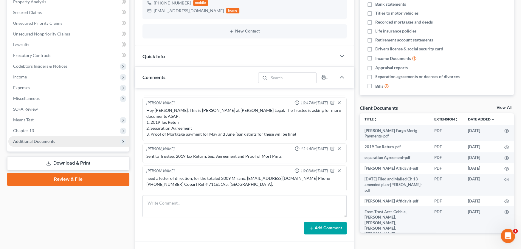
click at [42, 140] on span "Additional Documents" at bounding box center [34, 141] width 42 height 5
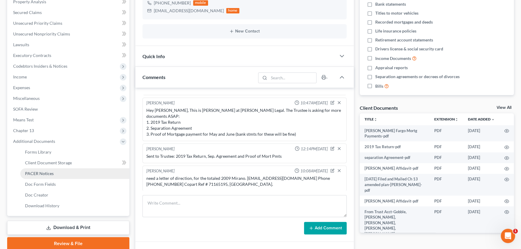
click at [48, 171] on span "PACER Notices" at bounding box center [39, 173] width 29 height 5
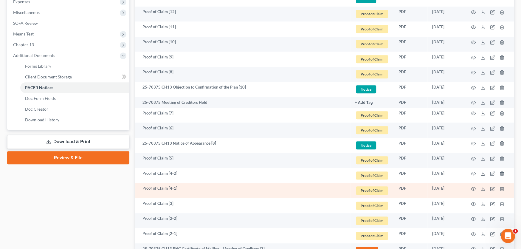
scroll to position [268, 0]
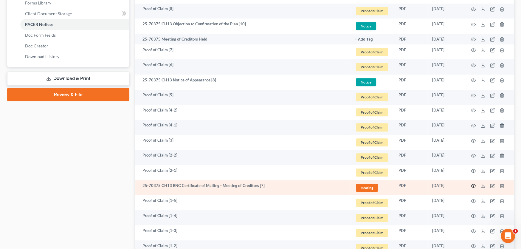
click at [473, 184] on icon "button" at bounding box center [473, 185] width 5 height 5
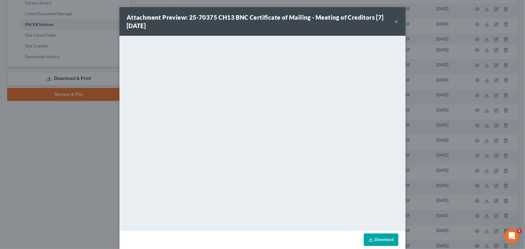
click at [395, 20] on button "×" at bounding box center [396, 21] width 4 height 7
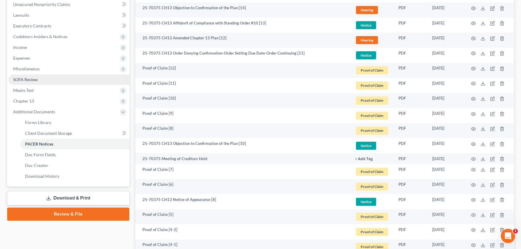
scroll to position [0, 0]
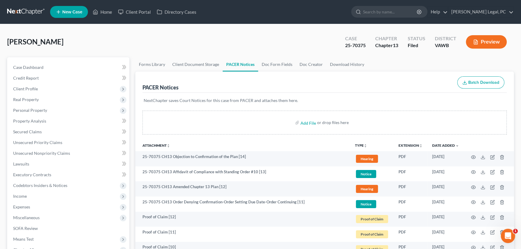
click at [16, 10] on link at bounding box center [26, 12] width 38 height 11
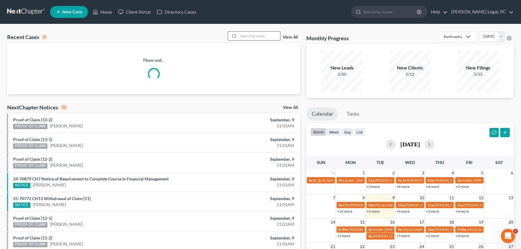
click at [242, 37] on input "search" at bounding box center [260, 36] width 42 height 9
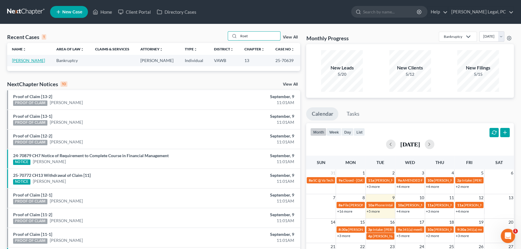
type input "Roet"
click at [33, 61] on link "[PERSON_NAME]" at bounding box center [28, 60] width 33 height 5
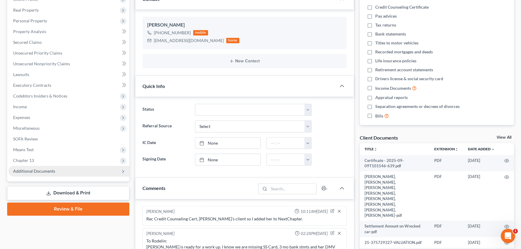
scroll to position [360, 0]
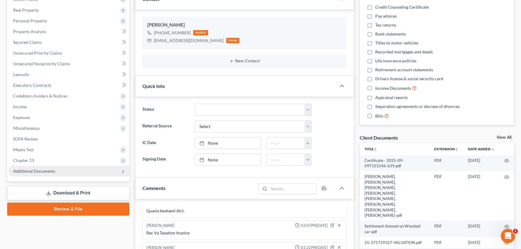
click at [41, 171] on span "Additional Documents" at bounding box center [34, 170] width 42 height 5
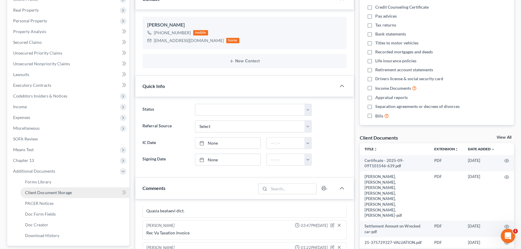
click at [42, 192] on span "Client Document Storage" at bounding box center [48, 192] width 47 height 5
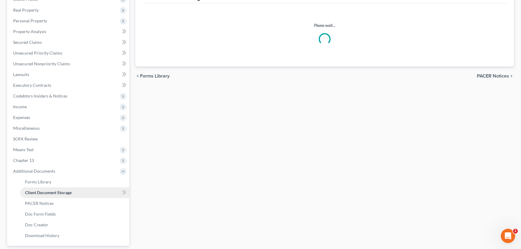
scroll to position [23, 0]
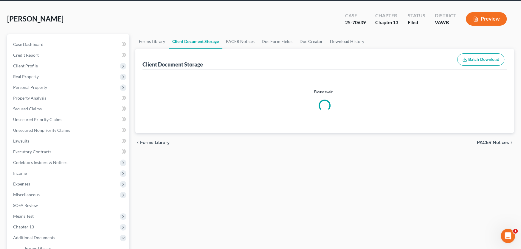
select select "0"
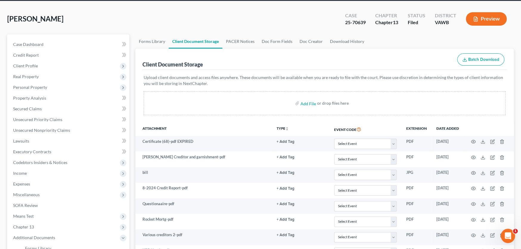
scroll to position [0, 0]
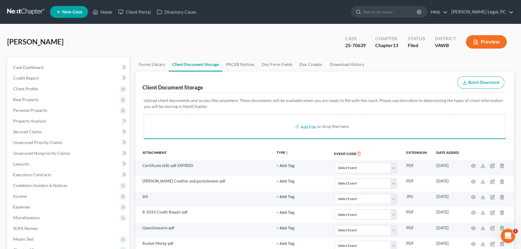
click at [261, 80] on div "Client Document Storage Batch Download" at bounding box center [325, 82] width 364 height 21
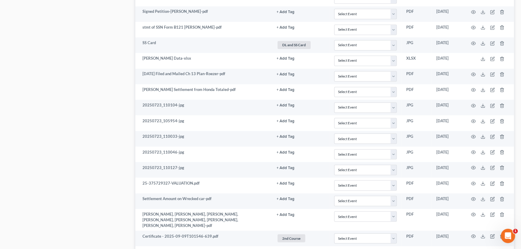
scroll to position [811, 0]
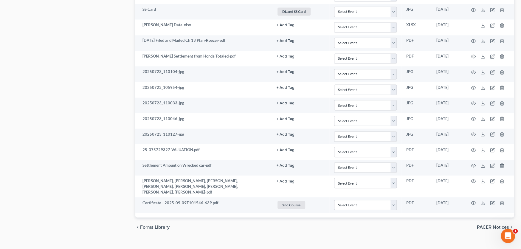
select select "0"
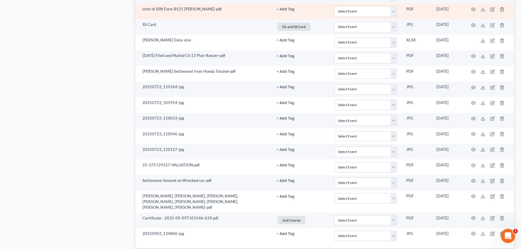
scroll to position [781, 0]
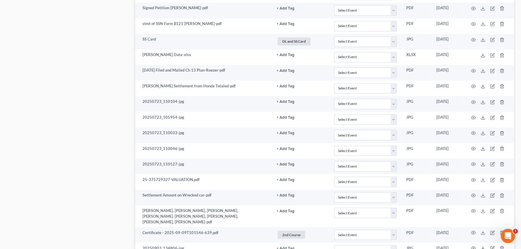
select select "0"
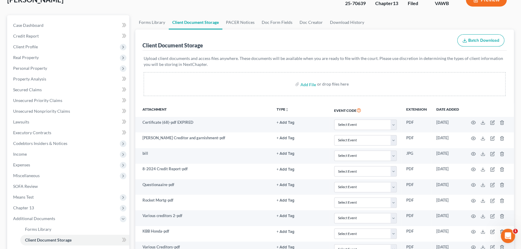
scroll to position [0, 0]
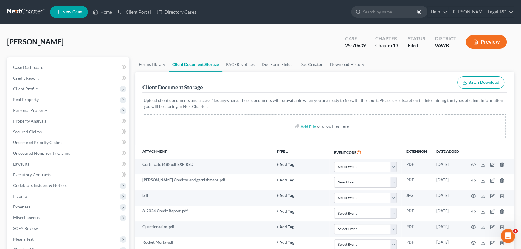
click at [21, 13] on link at bounding box center [26, 12] width 38 height 11
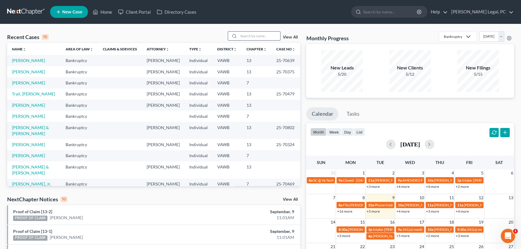
click at [248, 34] on input "search" at bounding box center [260, 36] width 42 height 9
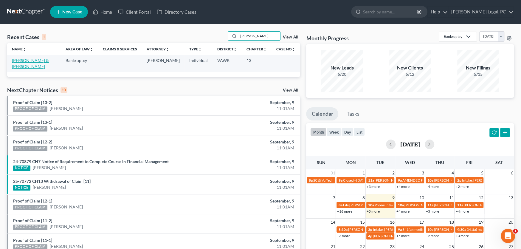
type input "[PERSON_NAME]"
click at [49, 61] on link "[PERSON_NAME] & [PERSON_NAME]" at bounding box center [30, 63] width 37 height 11
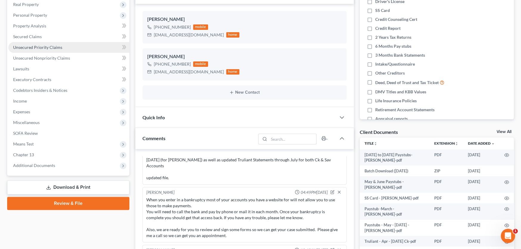
scroll to position [119, 0]
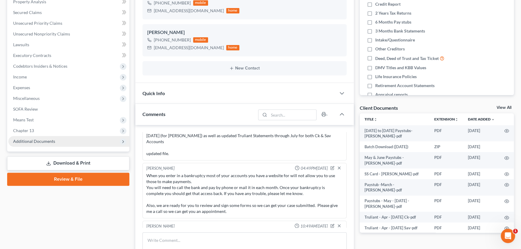
click at [30, 144] on span "Additional Documents" at bounding box center [68, 141] width 121 height 11
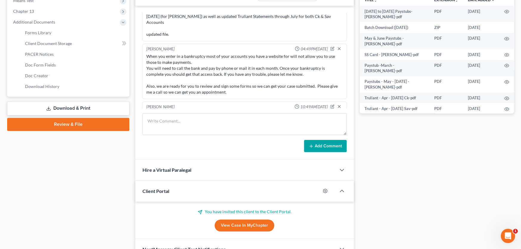
click at [84, 108] on link "Download & Print" at bounding box center [68, 108] width 122 height 14
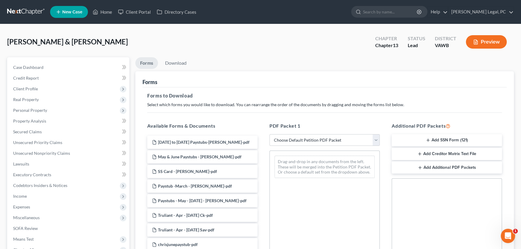
click at [472, 140] on button "Add SSN Form (121)" at bounding box center [447, 140] width 110 height 13
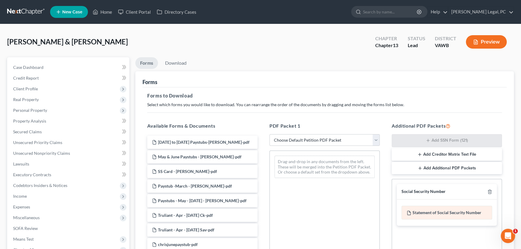
click at [438, 211] on div "Statement of Social Security Number" at bounding box center [447, 213] width 91 height 14
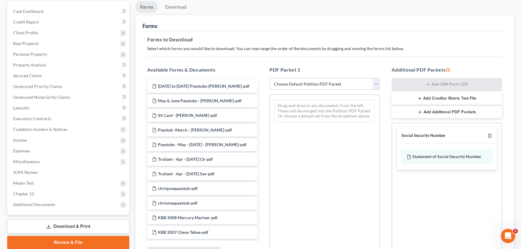
scroll to position [119, 0]
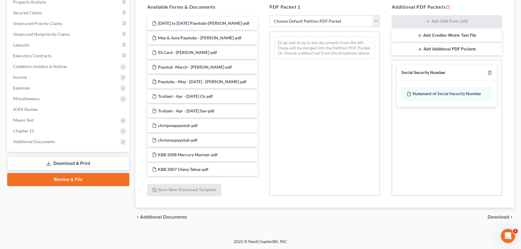
click at [505, 216] on span "Download" at bounding box center [498, 217] width 21 height 5
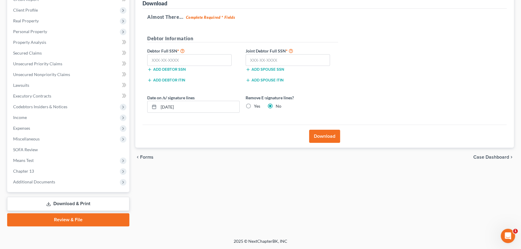
scroll to position [78, 0]
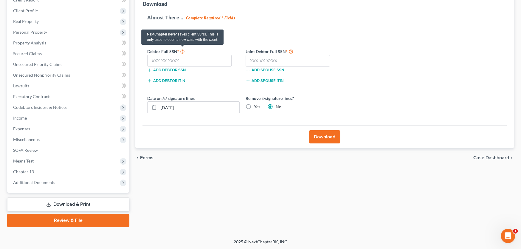
click at [181, 51] on icon at bounding box center [182, 51] width 5 height 6
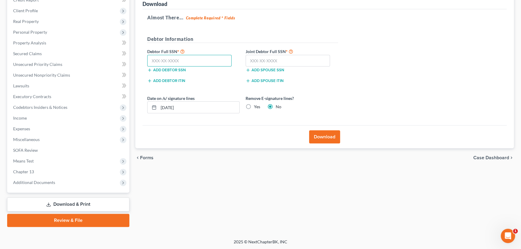
click at [181, 56] on input "text" at bounding box center [189, 61] width 84 height 12
type input "230-33-7588"
click at [269, 60] on input "text" at bounding box center [288, 61] width 84 height 12
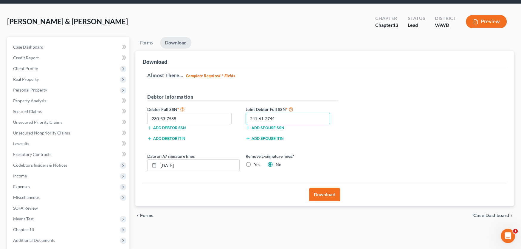
scroll to position [18, 0]
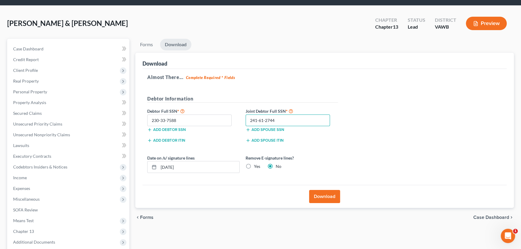
type input "241-61-2744"
click at [323, 196] on button "Download" at bounding box center [324, 196] width 31 height 13
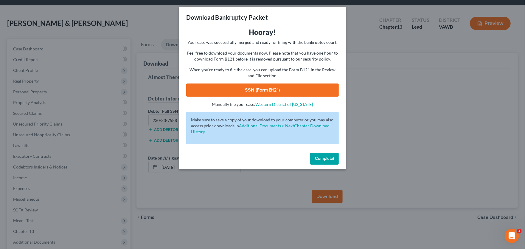
click at [267, 87] on link "SSN (Form B121)" at bounding box center [262, 89] width 153 height 13
click at [328, 157] on span "Complete!" at bounding box center [324, 158] width 19 height 5
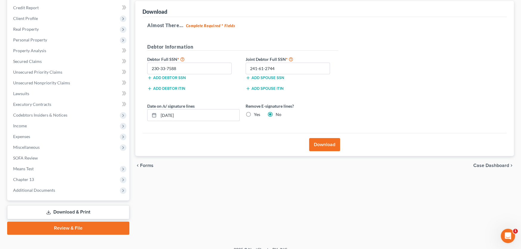
scroll to position [78, 0]
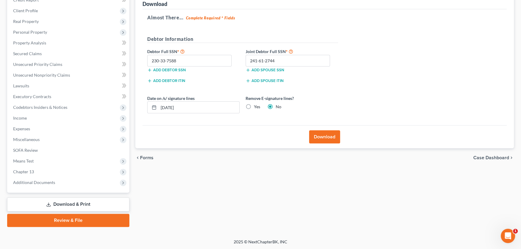
click at [52, 218] on link "Review & File" at bounding box center [68, 220] width 122 height 13
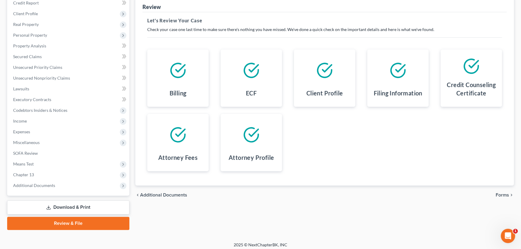
scroll to position [78, 0]
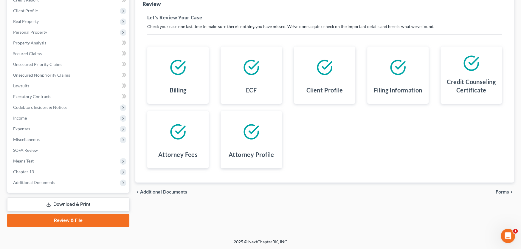
click at [501, 191] on span "Forms" at bounding box center [502, 192] width 13 height 5
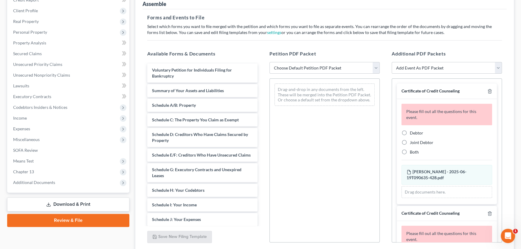
click at [338, 72] on select "Choose Default Petition PDF Packet Complete Bankruptcy Petition (all forms and …" at bounding box center [325, 68] width 110 height 12
select select "0"
click at [270, 62] on select "Choose Default Petition PDF Packet Complete Bankruptcy Petition (all forms and …" at bounding box center [325, 68] width 110 height 12
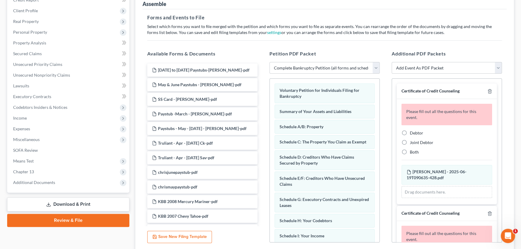
click at [410, 141] on label "Joint Debtor" at bounding box center [422, 143] width 24 height 6
click at [412, 141] on input "Joint Debtor" at bounding box center [414, 142] width 4 height 4
radio input "true"
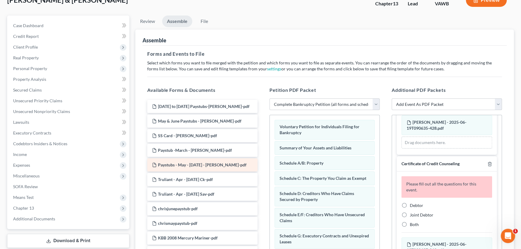
scroll to position [119, 0]
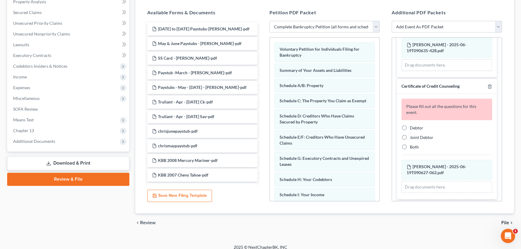
click at [410, 126] on label "Debtor" at bounding box center [416, 128] width 13 height 6
click at [412, 126] on input "Debtor" at bounding box center [414, 127] width 4 height 4
radio input "true"
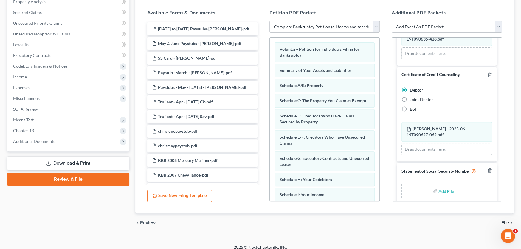
scroll to position [77, 0]
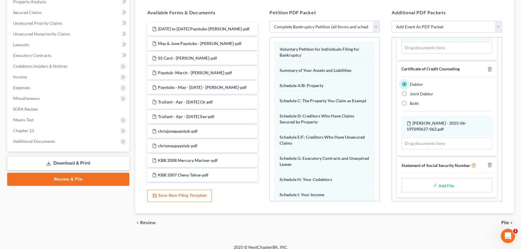
type input "C:\fakepath\Stmt of SSN Form B121-Blackburn.pdf"
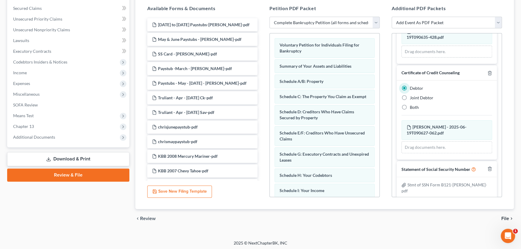
scroll to position [125, 0]
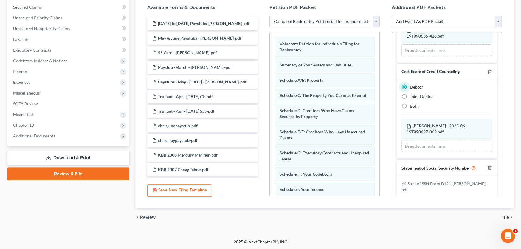
click at [503, 218] on span "File" at bounding box center [505, 217] width 8 height 5
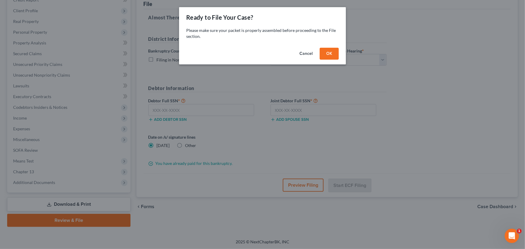
click at [327, 57] on button "OK" at bounding box center [329, 54] width 19 height 12
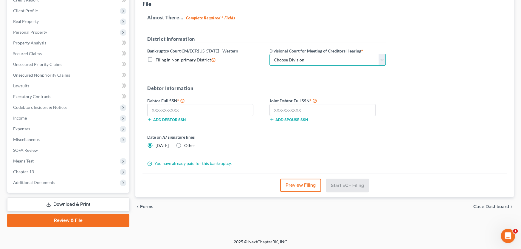
click at [326, 58] on select "Choose Division Roanoke Lynchburg Harrisonburg Lynchburg/ Roanoke Norfolk" at bounding box center [328, 60] width 116 height 12
select select "0"
click at [270, 54] on select "Choose Division Roanoke Lynchburg Harrisonburg Lynchburg/ Roanoke Norfolk" at bounding box center [328, 60] width 116 height 12
click at [199, 109] on input "text" at bounding box center [200, 110] width 106 height 12
type input "230-33-7588"
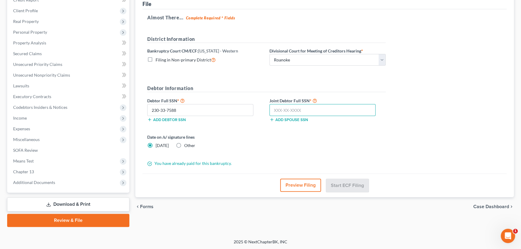
click at [300, 111] on input "text" at bounding box center [323, 110] width 106 height 12
type input "241-61-2744"
click at [348, 183] on button "Start ECF Filing" at bounding box center [347, 185] width 43 height 13
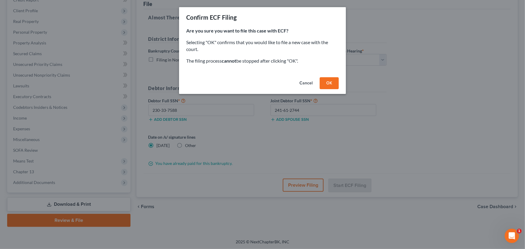
click at [331, 83] on button "OK" at bounding box center [329, 83] width 19 height 12
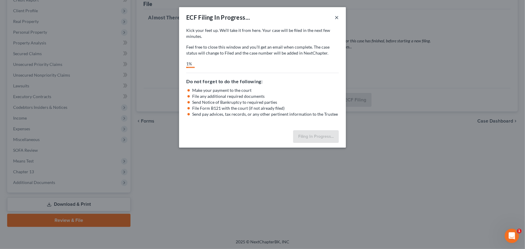
click at [337, 18] on button "×" at bounding box center [337, 17] width 4 height 7
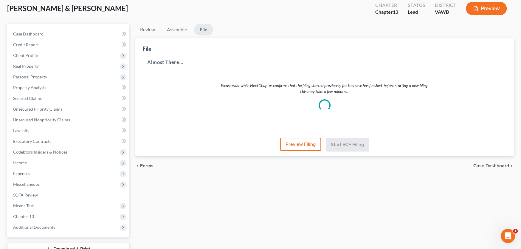
scroll to position [0, 0]
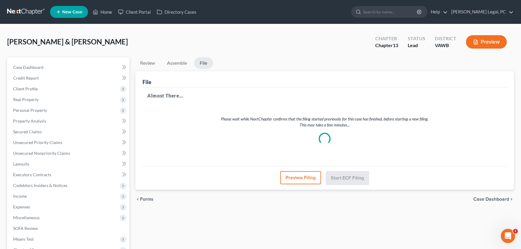
click at [30, 6] on nav "Home New Case Client Portal Directory Cases Farthing Legal, PC rachel@farthing.…" at bounding box center [260, 12] width 521 height 24
click at [28, 16] on link at bounding box center [26, 12] width 38 height 11
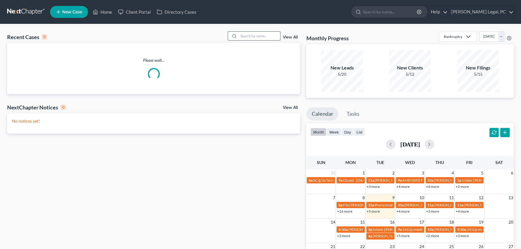
click at [249, 37] on input "search" at bounding box center [260, 36] width 42 height 9
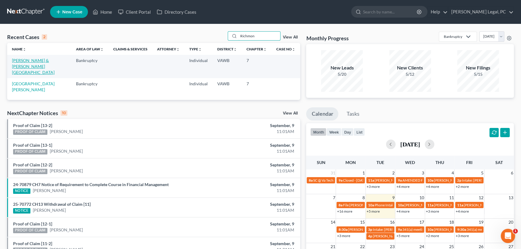
type input "Richmon"
click at [13, 67] on link "[PERSON_NAME] & [PERSON_NAME][GEOGRAPHIC_DATA]" at bounding box center [33, 66] width 43 height 17
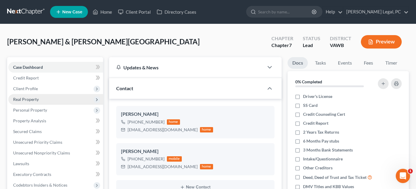
click at [28, 100] on span "Real Property" at bounding box center [26, 99] width 26 height 5
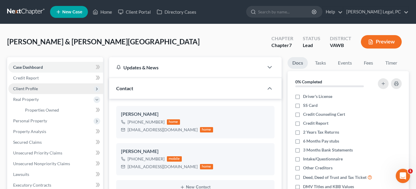
click at [38, 89] on span "Client Profile" at bounding box center [55, 88] width 95 height 11
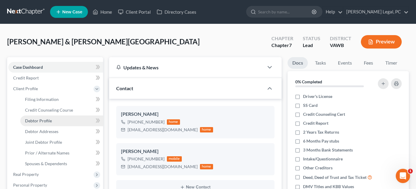
click at [41, 122] on span "Debtor Profile" at bounding box center [38, 120] width 27 height 5
select select "1"
select select "0"
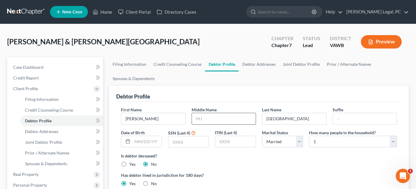
click at [219, 115] on input "text" at bounding box center [224, 118] width 64 height 11
type input "[PERSON_NAME]"
click at [141, 139] on input "text" at bounding box center [147, 141] width 30 height 11
type input "[DATE]"
click at [188, 146] on input "text" at bounding box center [188, 142] width 41 height 11
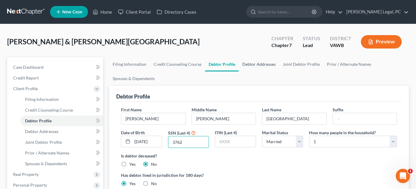
type input "3762"
click at [258, 65] on link "Debtor Addresses" at bounding box center [259, 64] width 41 height 14
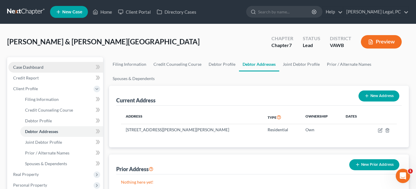
click at [25, 67] on span "Case Dashboard" at bounding box center [28, 67] width 30 height 5
select select "10"
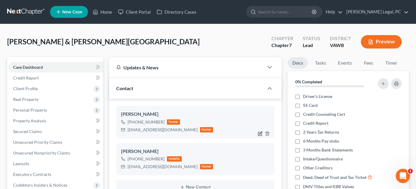
click at [259, 132] on icon "button" at bounding box center [260, 133] width 5 height 5
select select "1"
select select "0"
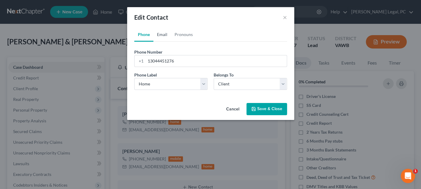
click at [164, 36] on link "Email" at bounding box center [162, 34] width 18 height 14
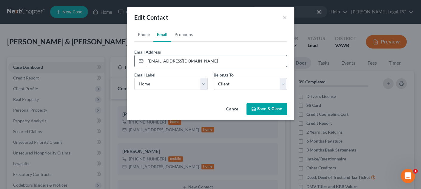
click at [178, 61] on input "andrewrichmondd4@gmail.com" at bounding box center [215, 60] width 141 height 11
type input "andrewrichmond4@gmail.com"
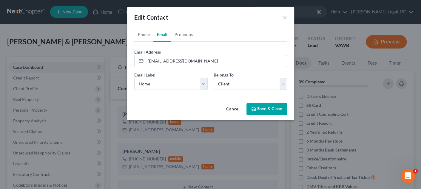
drag, startPoint x: 277, startPoint y: 110, endPoint x: 312, endPoint y: 109, distance: 34.6
click at [277, 110] on button "Save & Close" at bounding box center [266, 109] width 41 height 13
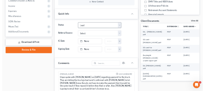
scroll to position [111, 0]
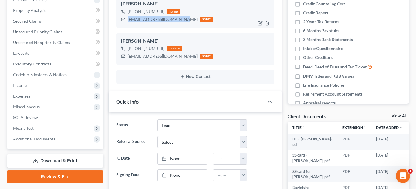
drag, startPoint x: 182, startPoint y: 20, endPoint x: 126, endPoint y: 19, distance: 55.8
click at [126, 19] on div "andrewrichmond4@gmail.com home" at bounding box center [167, 20] width 92 height 8
copy div "andrewrichmond4@gmail.com"
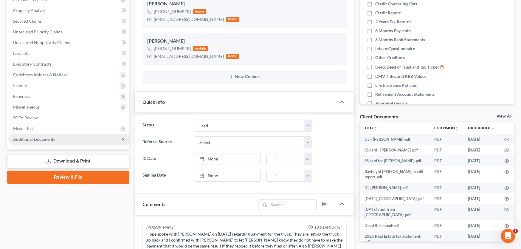
click at [48, 138] on span "Additional Documents" at bounding box center [34, 139] width 42 height 5
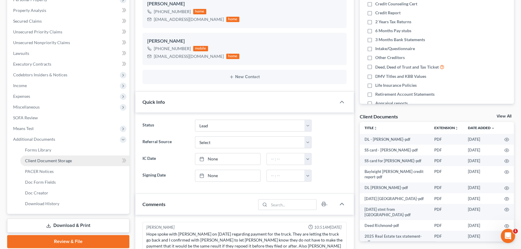
click at [42, 160] on span "Client Document Storage" at bounding box center [48, 160] width 47 height 5
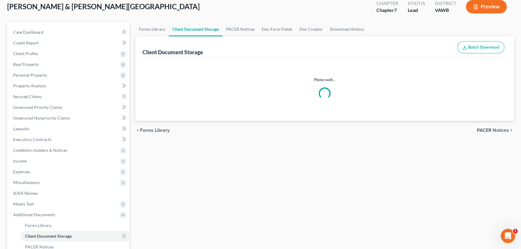
scroll to position [9, 0]
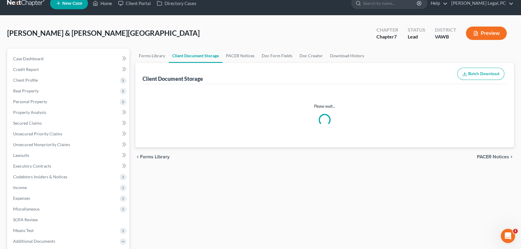
select select "0"
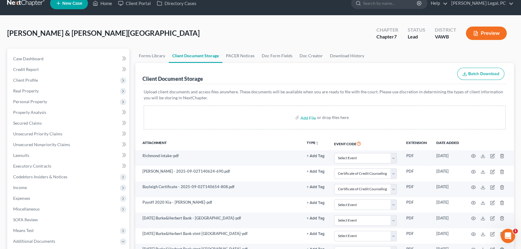
scroll to position [0, 0]
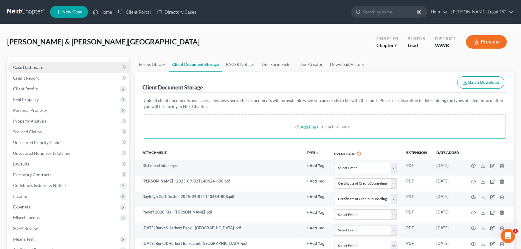
click at [28, 68] on span "Case Dashboard" at bounding box center [28, 67] width 30 height 5
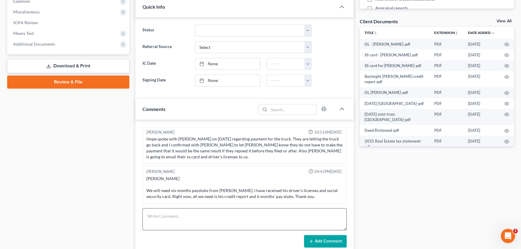
scroll to position [225, 0]
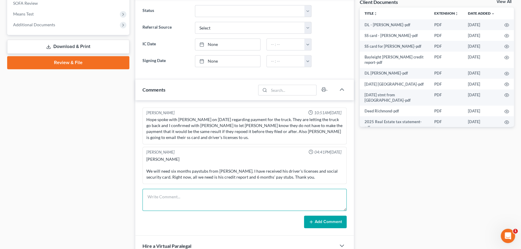
click at [162, 206] on textarea at bounding box center [245, 200] width 204 height 22
type textarea "Rec Credit Report, waiting on last 6 mo pay for Andrew"
click at [323, 222] on button "Add Comment" at bounding box center [325, 222] width 43 height 13
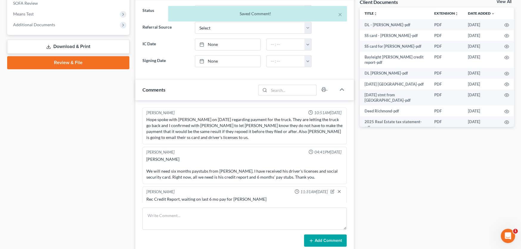
scroll to position [3, 0]
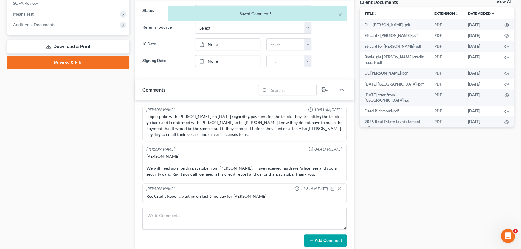
click at [29, 22] on div "× Saved Comment!" at bounding box center [257, 15] width 521 height 18
click at [36, 24] on div "× Saved Comment!" at bounding box center [257, 15] width 521 height 18
click at [51, 24] on span "Additional Documents" at bounding box center [34, 24] width 42 height 5
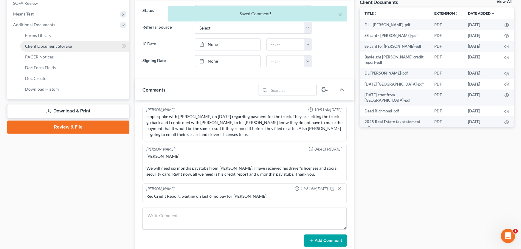
click at [64, 46] on span "Client Document Storage" at bounding box center [48, 46] width 47 height 5
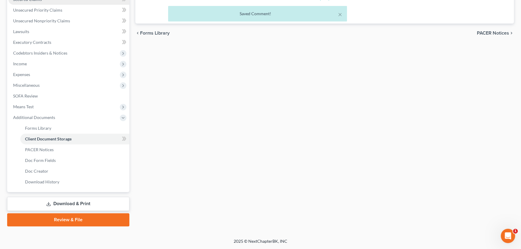
scroll to position [66, 0]
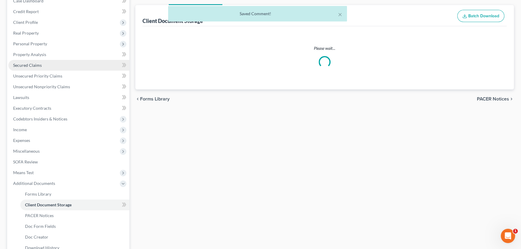
select select "0"
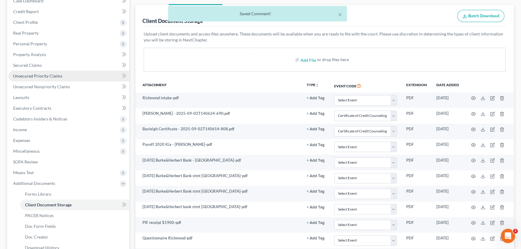
scroll to position [0, 0]
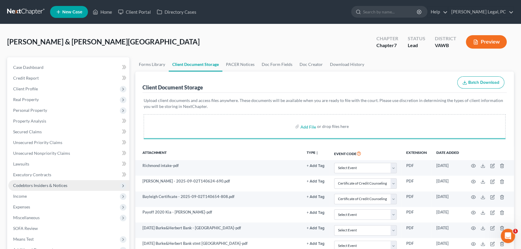
select select "0"
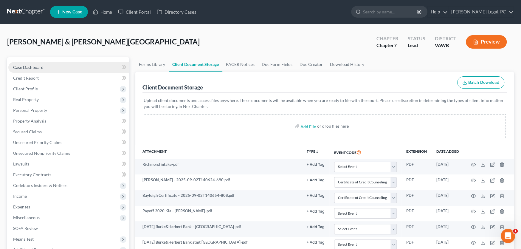
click at [26, 67] on span "Case Dashboard" at bounding box center [28, 67] width 30 height 5
select select "10"
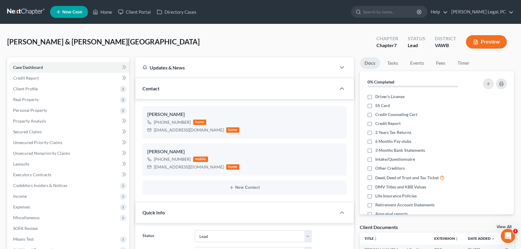
click at [24, 10] on link at bounding box center [26, 12] width 38 height 11
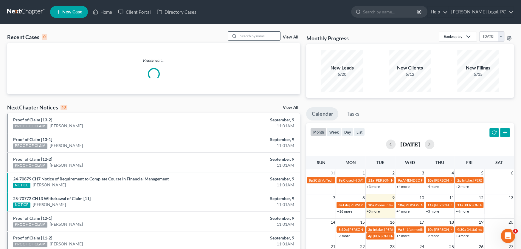
click at [242, 34] on input "search" at bounding box center [260, 36] width 42 height 9
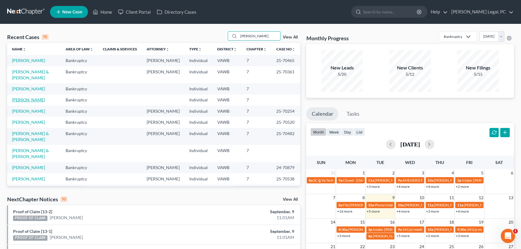
type input "[PERSON_NAME]"
click at [26, 98] on link "[PERSON_NAME]" at bounding box center [28, 99] width 33 height 5
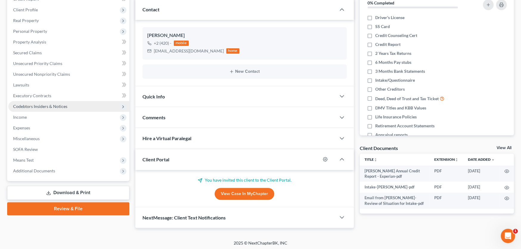
scroll to position [80, 0]
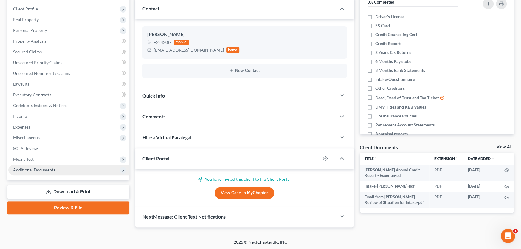
click at [35, 172] on span "Additional Documents" at bounding box center [68, 170] width 121 height 11
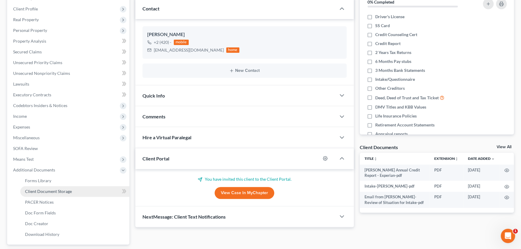
click at [38, 187] on link "Client Document Storage" at bounding box center [74, 191] width 109 height 11
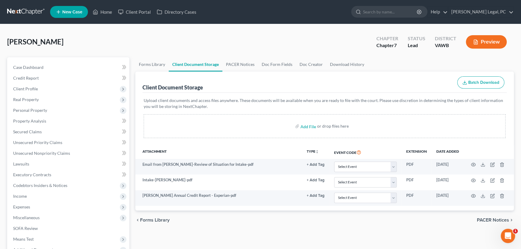
click at [29, 12] on link at bounding box center [26, 12] width 38 height 11
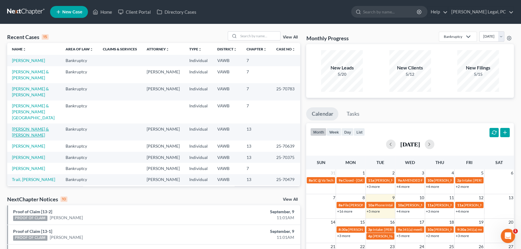
click at [32, 126] on link "[PERSON_NAME] & [PERSON_NAME]" at bounding box center [30, 131] width 37 height 11
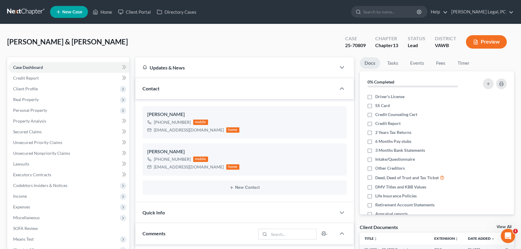
click at [21, 7] on link at bounding box center [26, 12] width 38 height 11
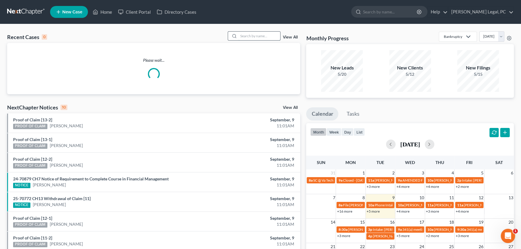
click at [252, 37] on input "search" at bounding box center [260, 36] width 42 height 9
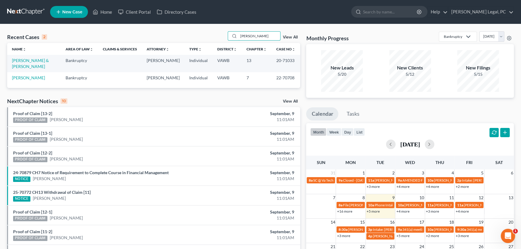
type input "[PERSON_NAME]"
click at [27, 12] on link at bounding box center [26, 12] width 38 height 11
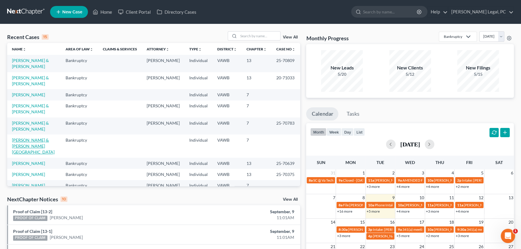
click at [28, 137] on link "[PERSON_NAME] & [PERSON_NAME][GEOGRAPHIC_DATA]" at bounding box center [33, 145] width 43 height 17
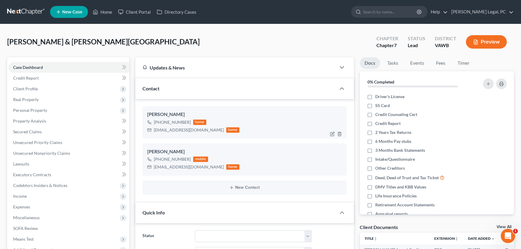
scroll to position [3, 0]
drag, startPoint x: 209, startPoint y: 131, endPoint x: 154, endPoint y: 132, distance: 54.9
click at [154, 132] on div "andrewrichmond4@gmail.com" at bounding box center [189, 130] width 70 height 6
copy div "andrewrichmond4@gmail.com"
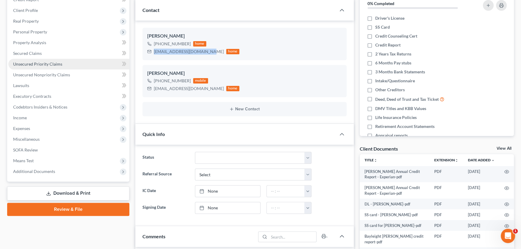
scroll to position [89, 0]
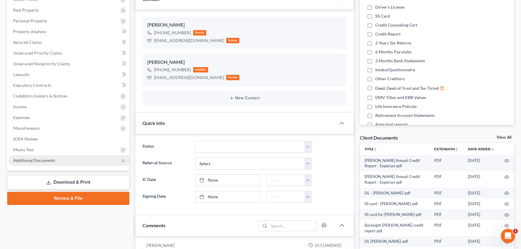
click at [25, 159] on span "Additional Documents" at bounding box center [34, 160] width 42 height 5
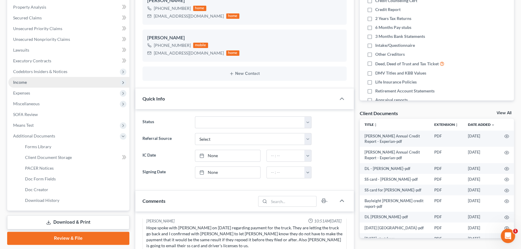
scroll to position [119, 0]
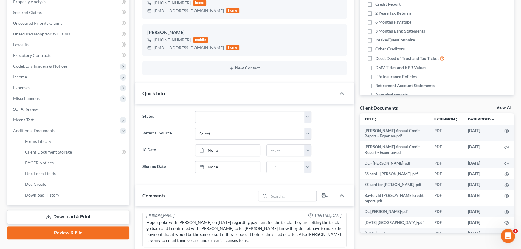
click at [75, 216] on link "Download & Print" at bounding box center [68, 217] width 122 height 14
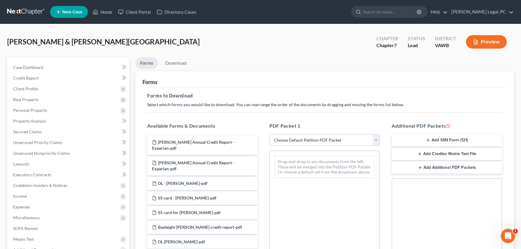
click at [310, 141] on select "Choose Default Petition PDF Packet Complete Bankruptcy Petition (all forms and …" at bounding box center [325, 140] width 110 height 12
click at [344, 143] on select "Choose Default Petition PDF Packet Complete Bankruptcy Petition (all forms and …" at bounding box center [325, 140] width 110 height 12
click at [377, 142] on select "Choose Default Petition PDF Packet Complete Bankruptcy Petition (all forms and …" at bounding box center [325, 140] width 110 height 12
click at [341, 114] on div "Forms to Download Select which forms you would like to download. You can rearra…" at bounding box center [325, 206] width 364 height 239
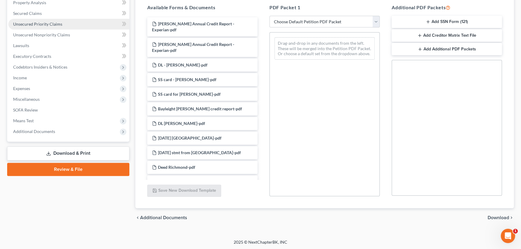
scroll to position [119, 0]
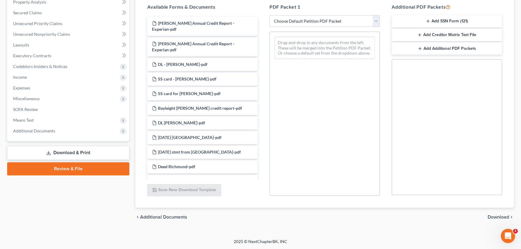
click at [67, 153] on link "Download & Print" at bounding box center [68, 153] width 122 height 14
click at [374, 23] on select "Choose Default Petition PDF Packet Complete Bankruptcy Petition (all forms and …" at bounding box center [325, 21] width 110 height 12
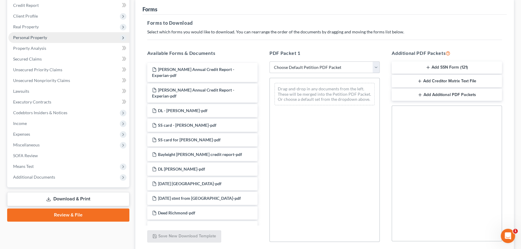
scroll to position [0, 0]
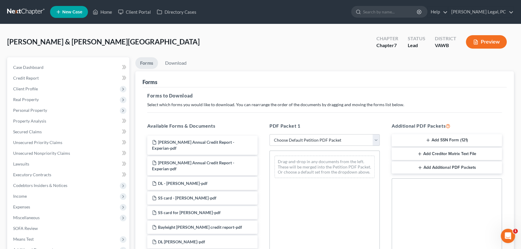
click at [15, 11] on link at bounding box center [26, 12] width 38 height 11
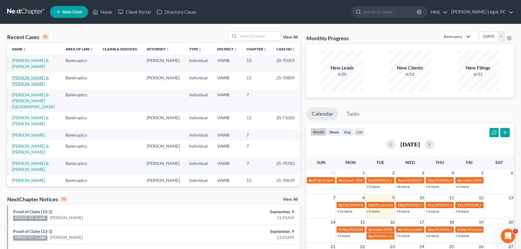
click at [20, 78] on link "[PERSON_NAME] & [PERSON_NAME]" at bounding box center [30, 80] width 37 height 11
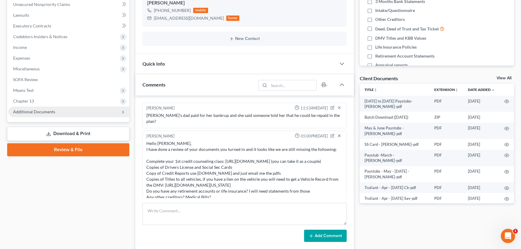
scroll to position [388, 0]
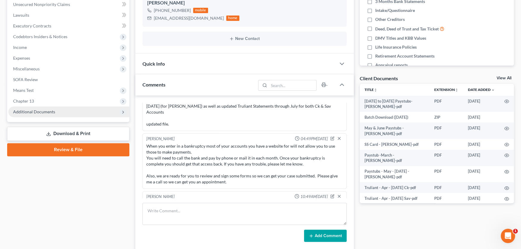
click at [36, 112] on span "Additional Documents" at bounding box center [34, 111] width 42 height 5
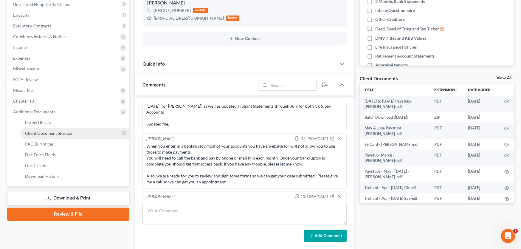
click at [41, 135] on link "Client Document Storage" at bounding box center [74, 133] width 109 height 11
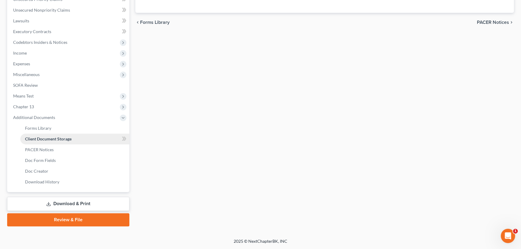
scroll to position [58, 0]
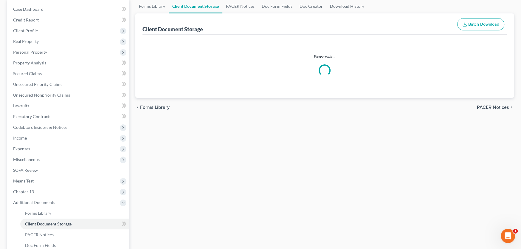
select select "0"
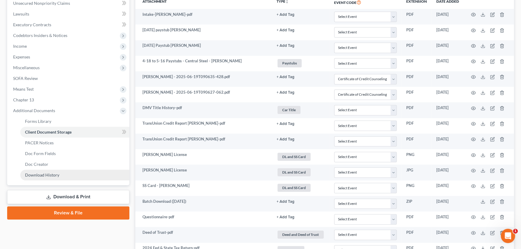
scroll to position [209, 0]
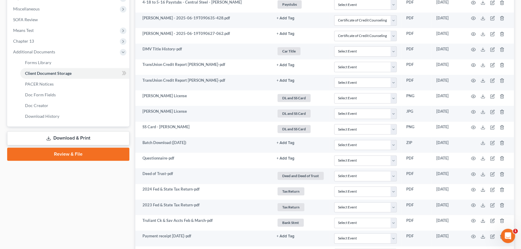
click at [77, 140] on link "Download & Print" at bounding box center [68, 138] width 122 height 14
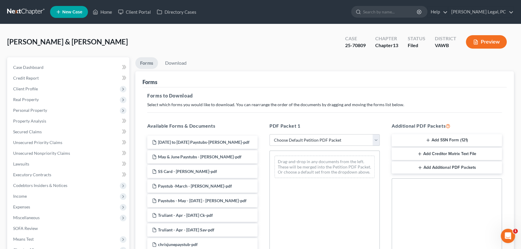
click at [362, 145] on select "Choose Default Petition PDF Packet Complete Bankruptcy Petition (all forms and …" at bounding box center [325, 140] width 110 height 12
select select "7"
click at [270, 134] on select "Choose Default Petition PDF Packet Complete Bankruptcy Petition (all forms and …" at bounding box center [325, 140] width 110 height 12
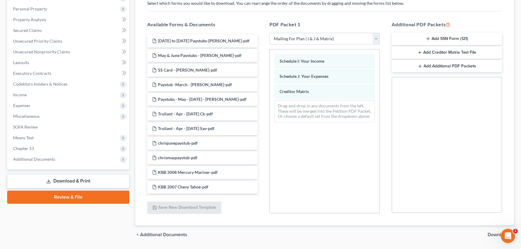
scroll to position [119, 0]
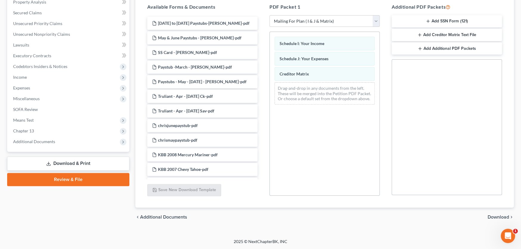
click at [493, 216] on span "Download" at bounding box center [498, 217] width 21 height 5
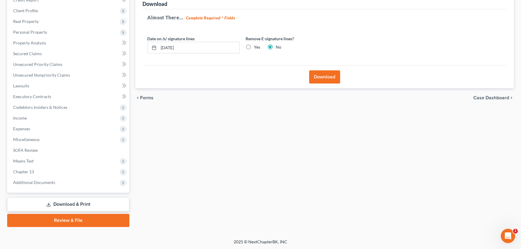
click at [332, 80] on button "Download" at bounding box center [324, 76] width 31 height 13
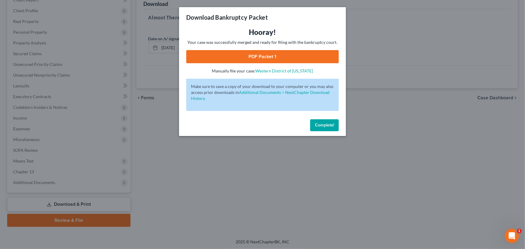
click at [273, 57] on link "PDF Packet 1" at bounding box center [262, 56] width 153 height 13
click at [328, 123] on span "Complete!" at bounding box center [324, 125] width 19 height 5
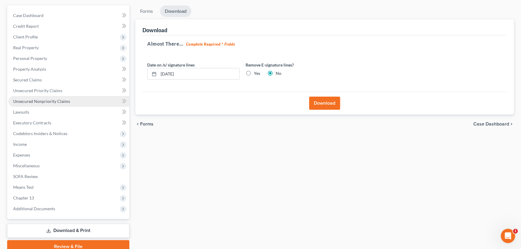
scroll to position [60, 0]
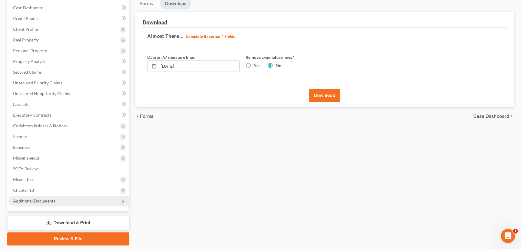
click at [44, 199] on span "Additional Documents" at bounding box center [34, 200] width 42 height 5
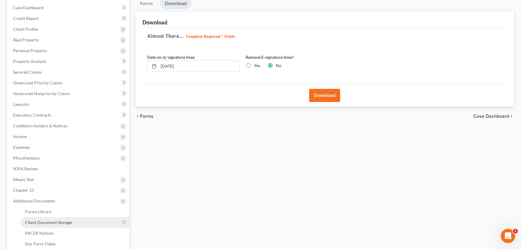
click at [45, 220] on span "Client Document Storage" at bounding box center [48, 222] width 47 height 5
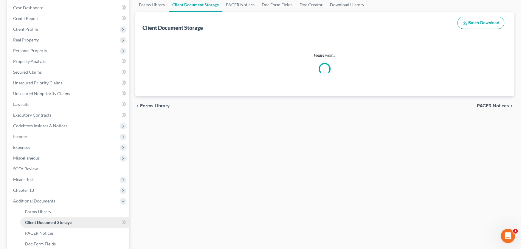
scroll to position [1, 0]
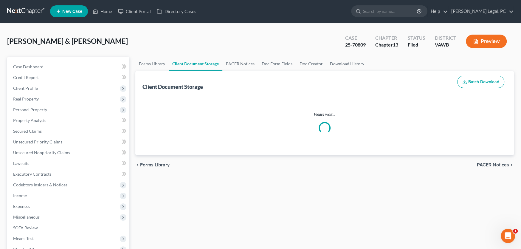
select select "0"
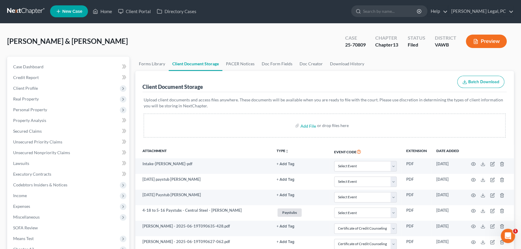
scroll to position [0, 0]
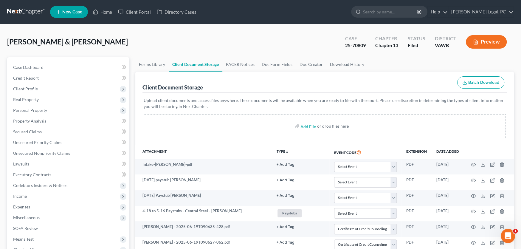
select select "0"
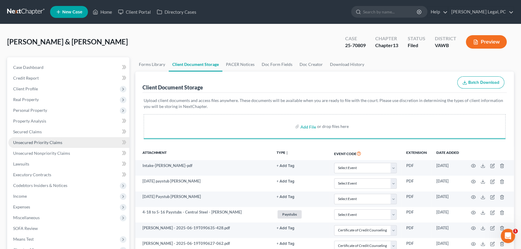
select select "0"
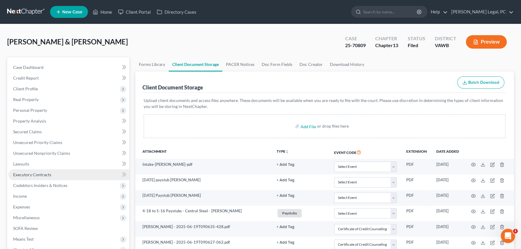
select select "0"
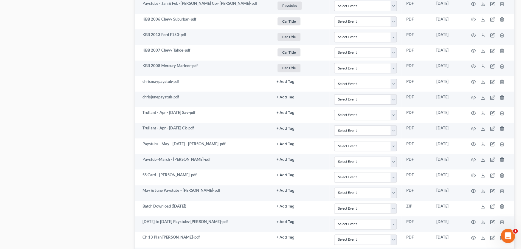
scroll to position [563, 0]
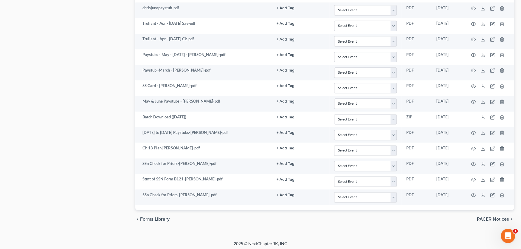
select select "0"
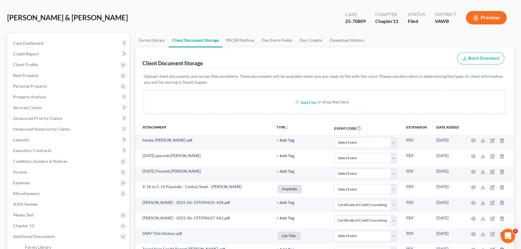
scroll to position [0, 0]
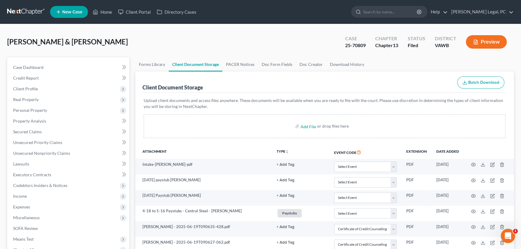
click at [27, 10] on link at bounding box center [26, 12] width 38 height 11
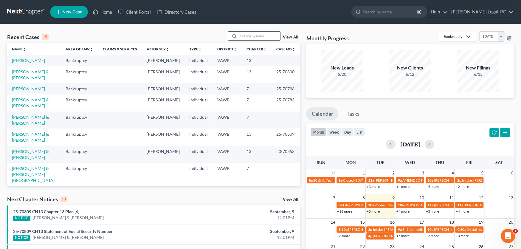
click at [250, 35] on input "search" at bounding box center [260, 36] width 42 height 9
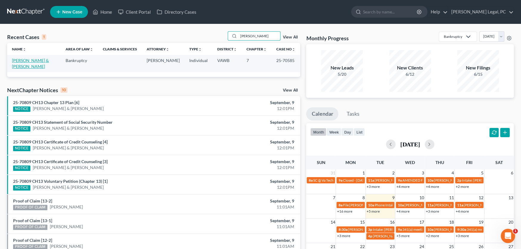
type input "[PERSON_NAME]"
click at [30, 59] on link "[PERSON_NAME] & [PERSON_NAME]" at bounding box center [30, 63] width 37 height 11
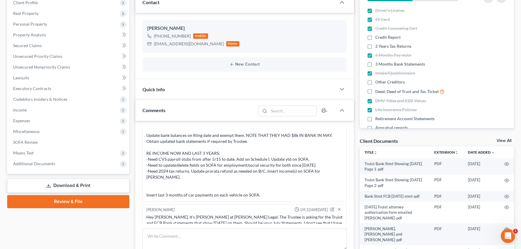
scroll to position [89, 0]
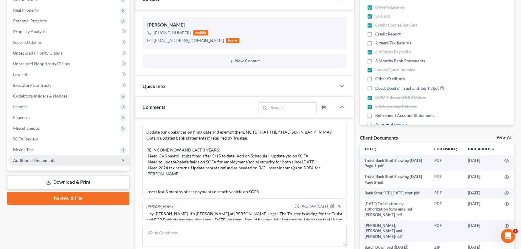
click at [48, 161] on span "Additional Documents" at bounding box center [34, 160] width 42 height 5
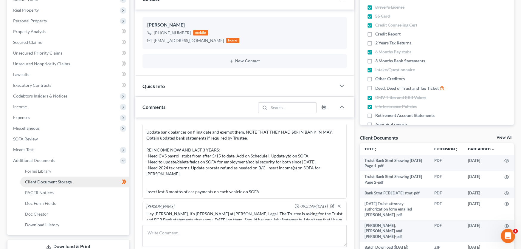
click at [53, 181] on span "Client Document Storage" at bounding box center [48, 181] width 47 height 5
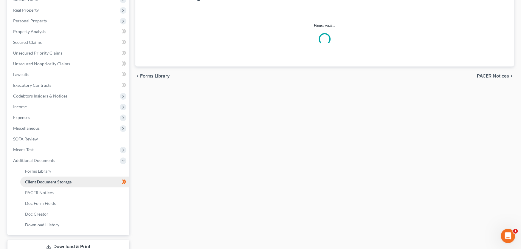
scroll to position [44, 0]
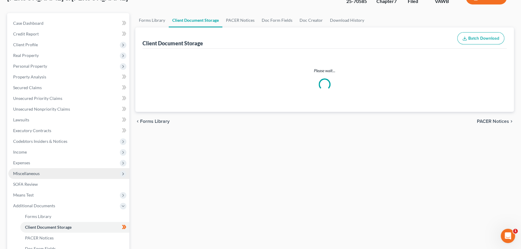
select select "0"
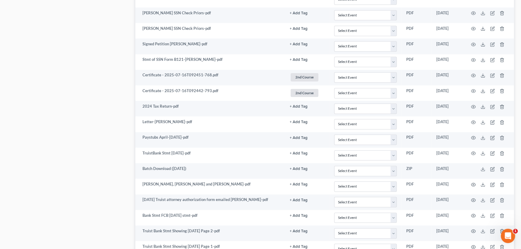
scroll to position [453, 0]
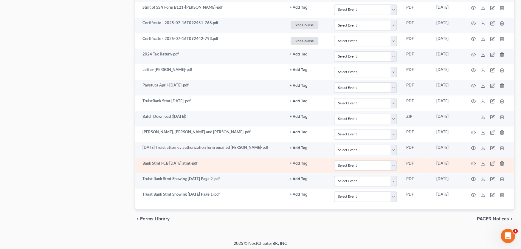
click at [208, 165] on td "Bank Stmt FCB [DATE] stmt-pdf" at bounding box center [210, 166] width 150 height 16
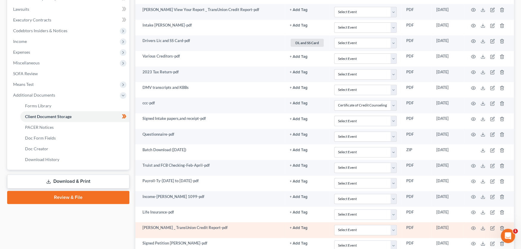
scroll to position [35, 0]
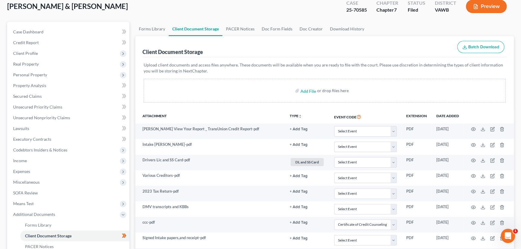
select select "0"
click at [24, 31] on span "Case Dashboard" at bounding box center [28, 31] width 30 height 5
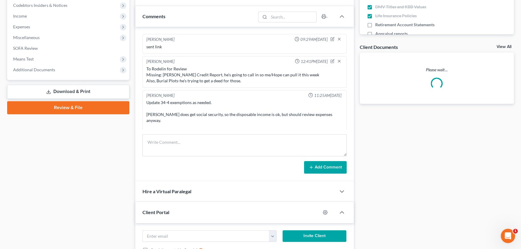
scroll to position [103, 0]
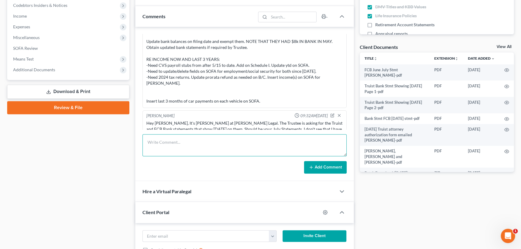
click at [182, 142] on textarea at bounding box center [245, 145] width 204 height 22
type textarea "Sent June 30 bank stmts to Trustee"
click at [340, 167] on button "Add Comment" at bounding box center [325, 167] width 43 height 13
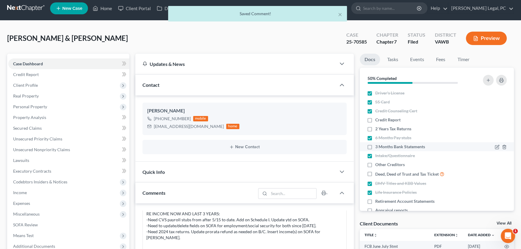
scroll to position [0, 0]
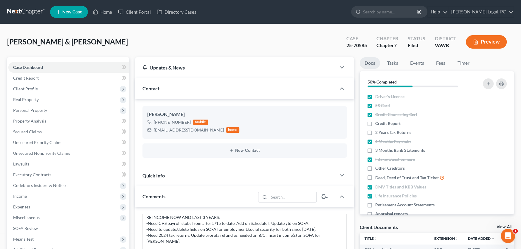
click at [15, 12] on link at bounding box center [26, 12] width 38 height 11
